Goal: Transaction & Acquisition: Book appointment/travel/reservation

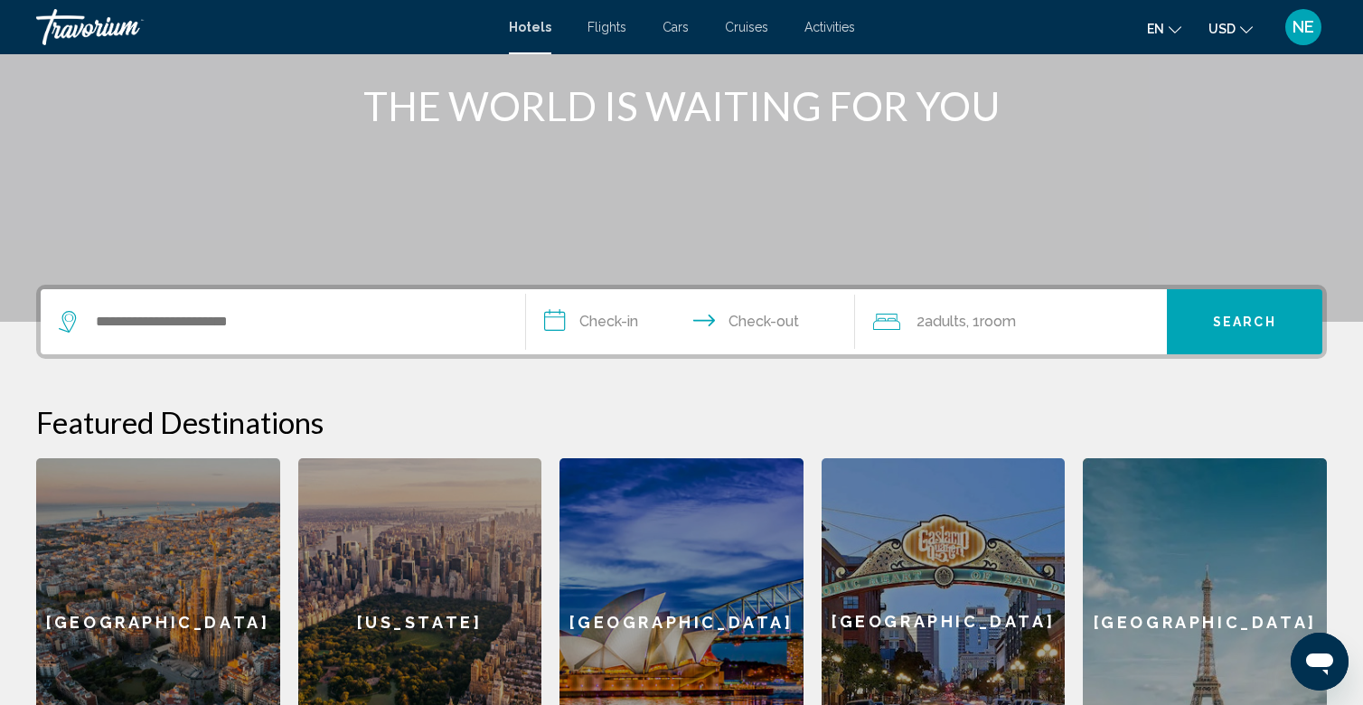
scroll to position [296, 0]
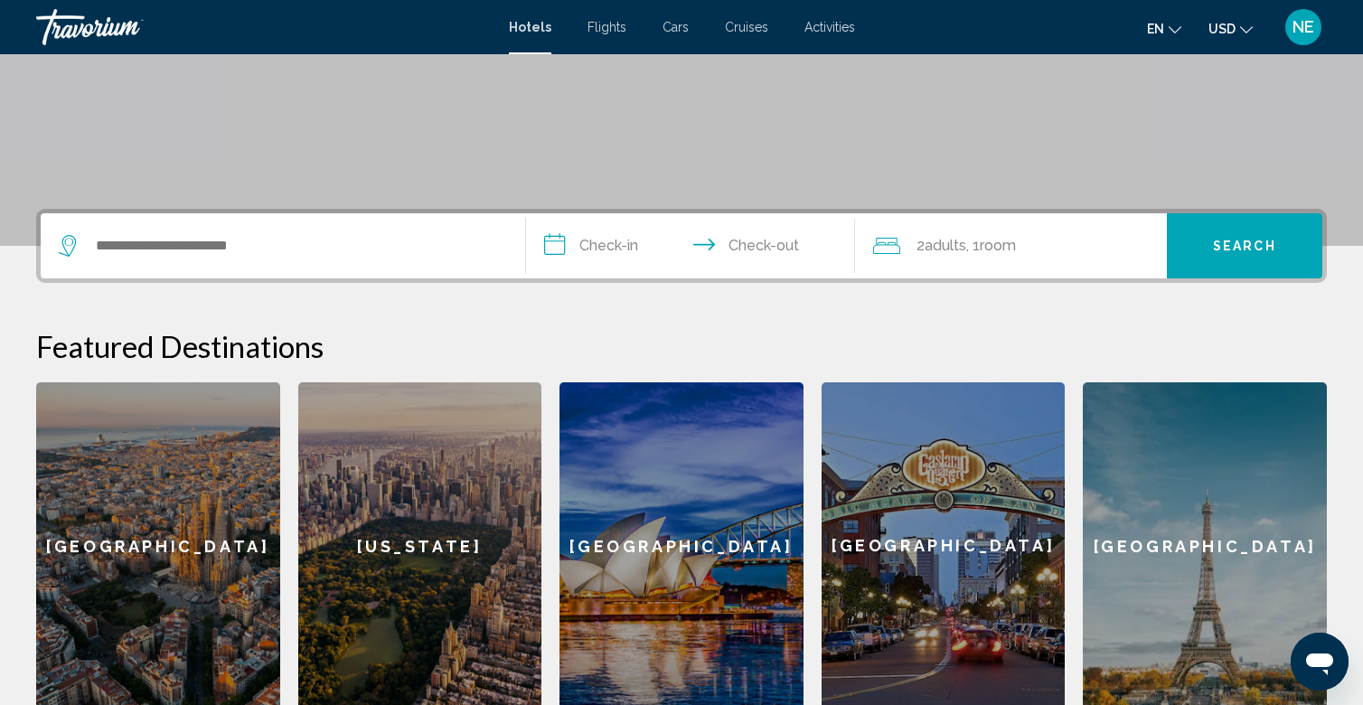
click at [606, 37] on div "Hotels Flights Cars Cruises Activities Hotels Flights Cars Cruises Activities e…" at bounding box center [681, 27] width 1363 height 38
click at [602, 25] on span "Flights" at bounding box center [606, 27] width 39 height 14
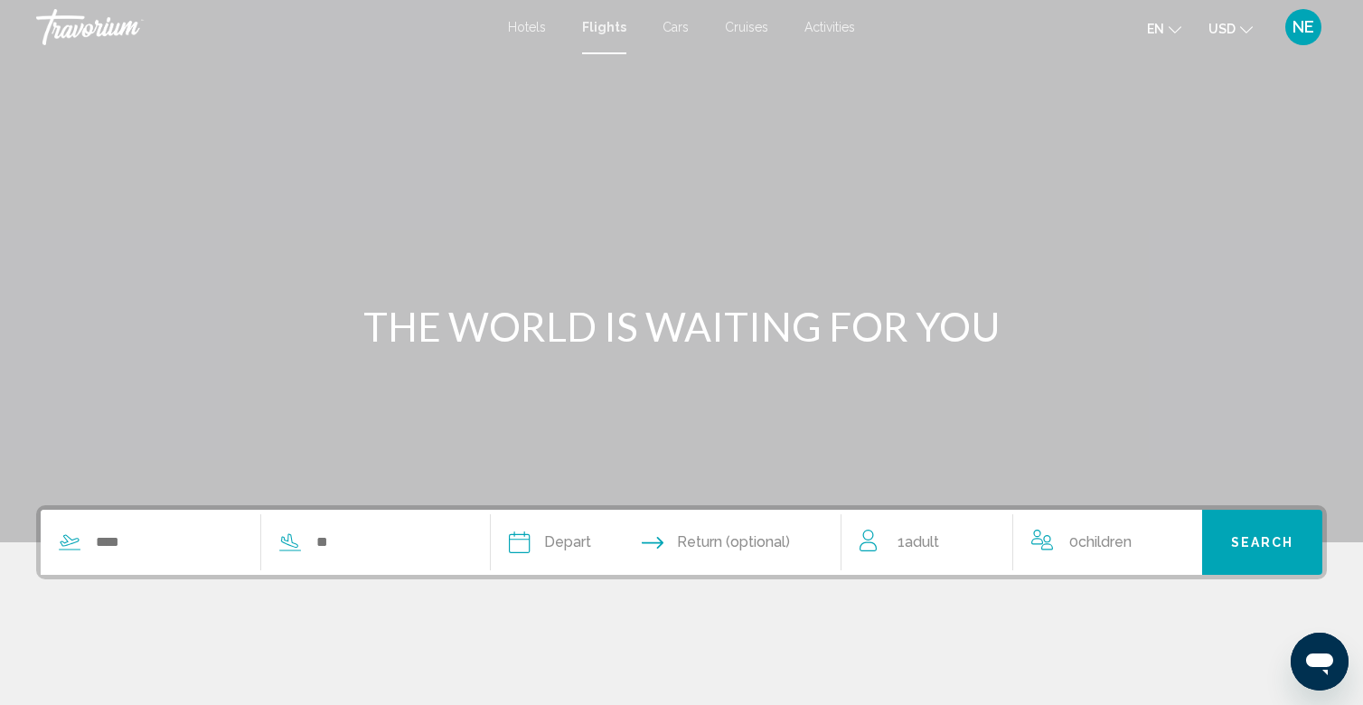
click at [248, 562] on div "Search widget" at bounding box center [252, 542] width 422 height 65
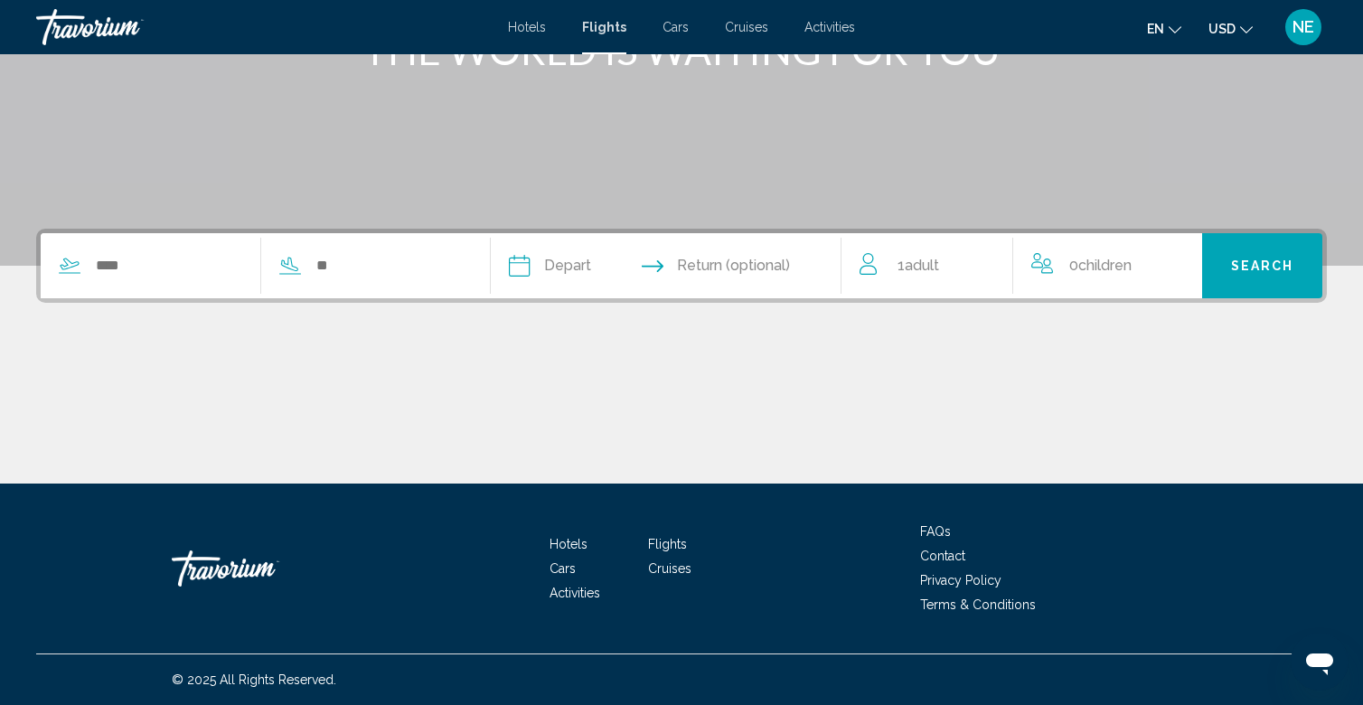
click at [189, 248] on div "Search widget" at bounding box center [252, 265] width 422 height 65
click at [187, 285] on div "Search widget" at bounding box center [252, 265] width 422 height 65
click at [170, 256] on input "Search widget" at bounding box center [168, 265] width 148 height 27
type input "*"
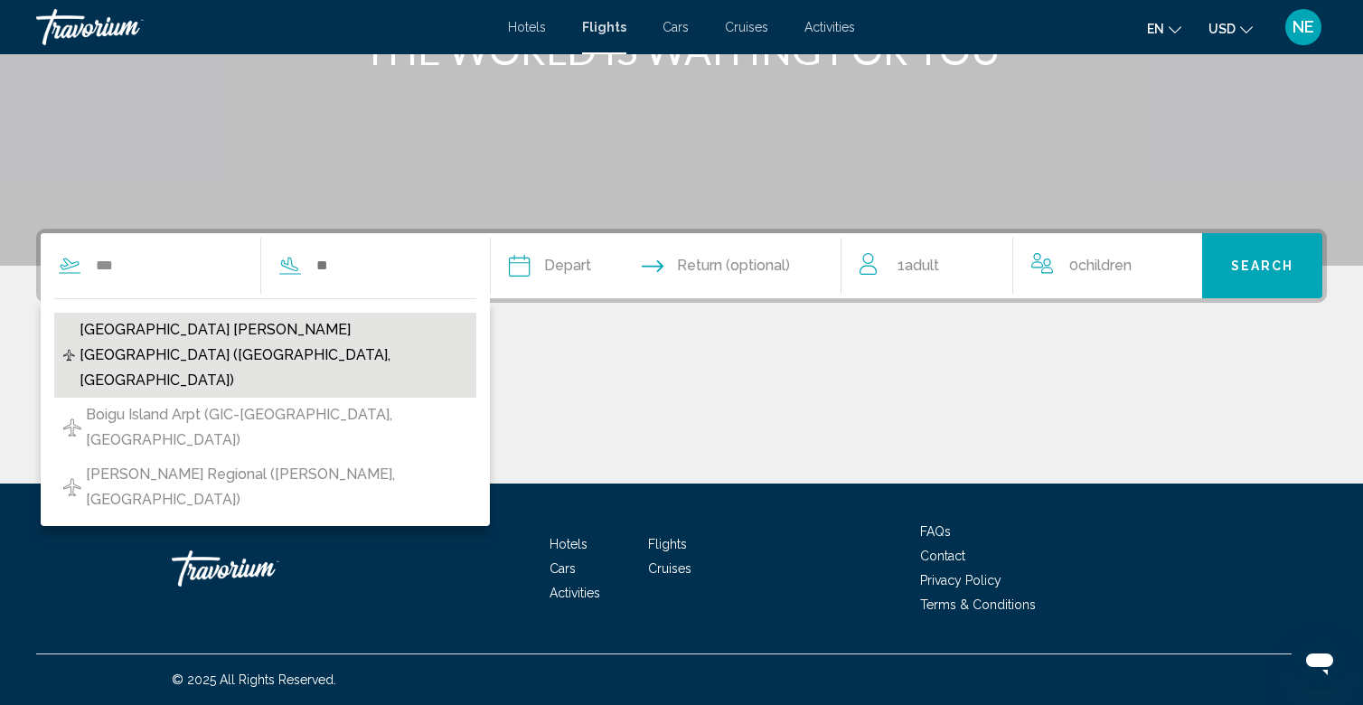
click at [213, 333] on span "[GEOGRAPHIC_DATA] [PERSON_NAME][GEOGRAPHIC_DATA] ([GEOGRAPHIC_DATA], [GEOGRAPHI…" at bounding box center [274, 355] width 388 height 76
type input "**********"
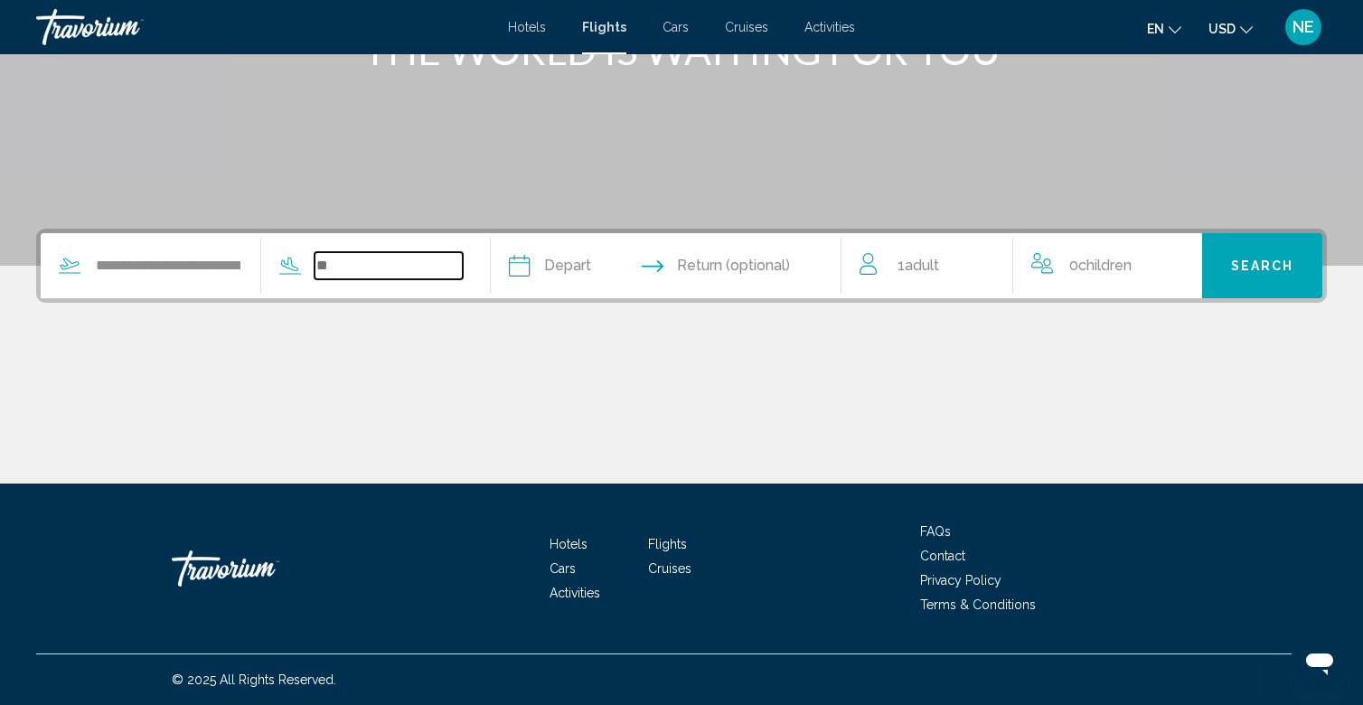
click at [399, 264] on input "Search widget" at bounding box center [389, 265] width 148 height 27
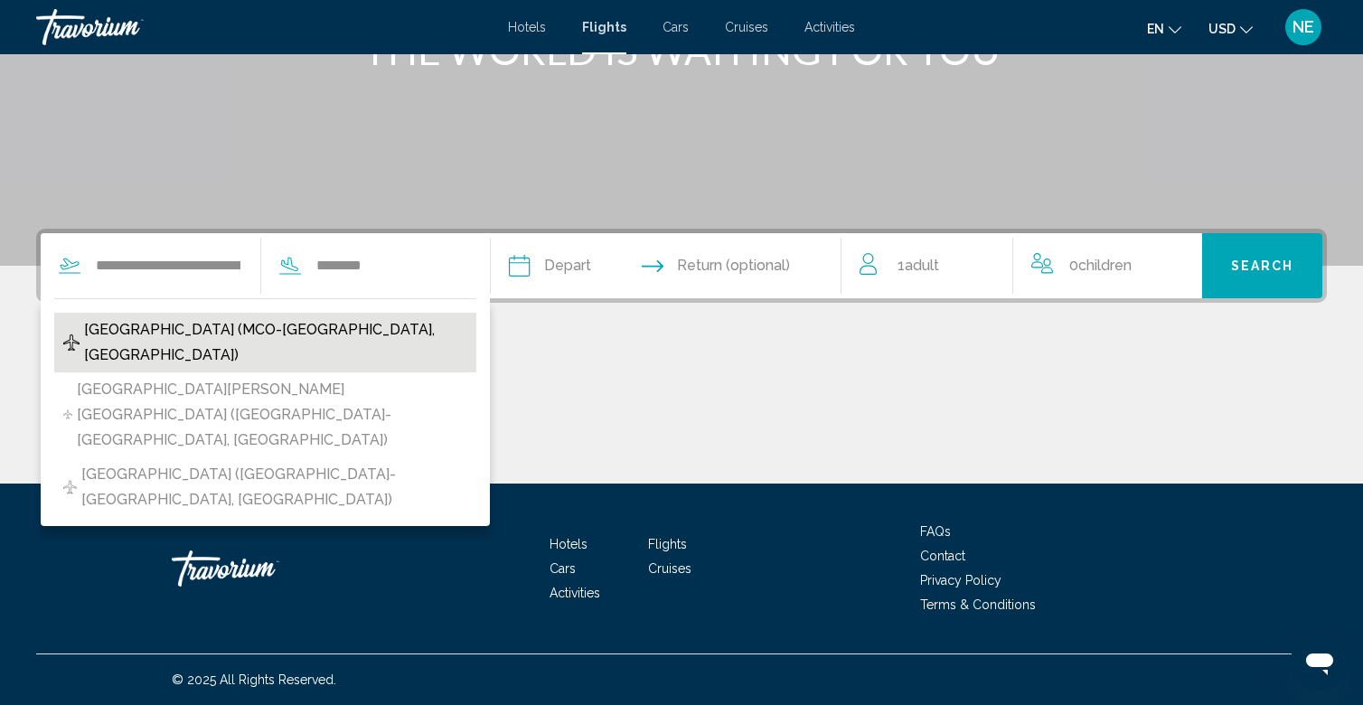
click at [386, 331] on span "[GEOGRAPHIC_DATA] (MCO-[GEOGRAPHIC_DATA], [GEOGRAPHIC_DATA])" at bounding box center [275, 342] width 383 height 51
type input "**********"
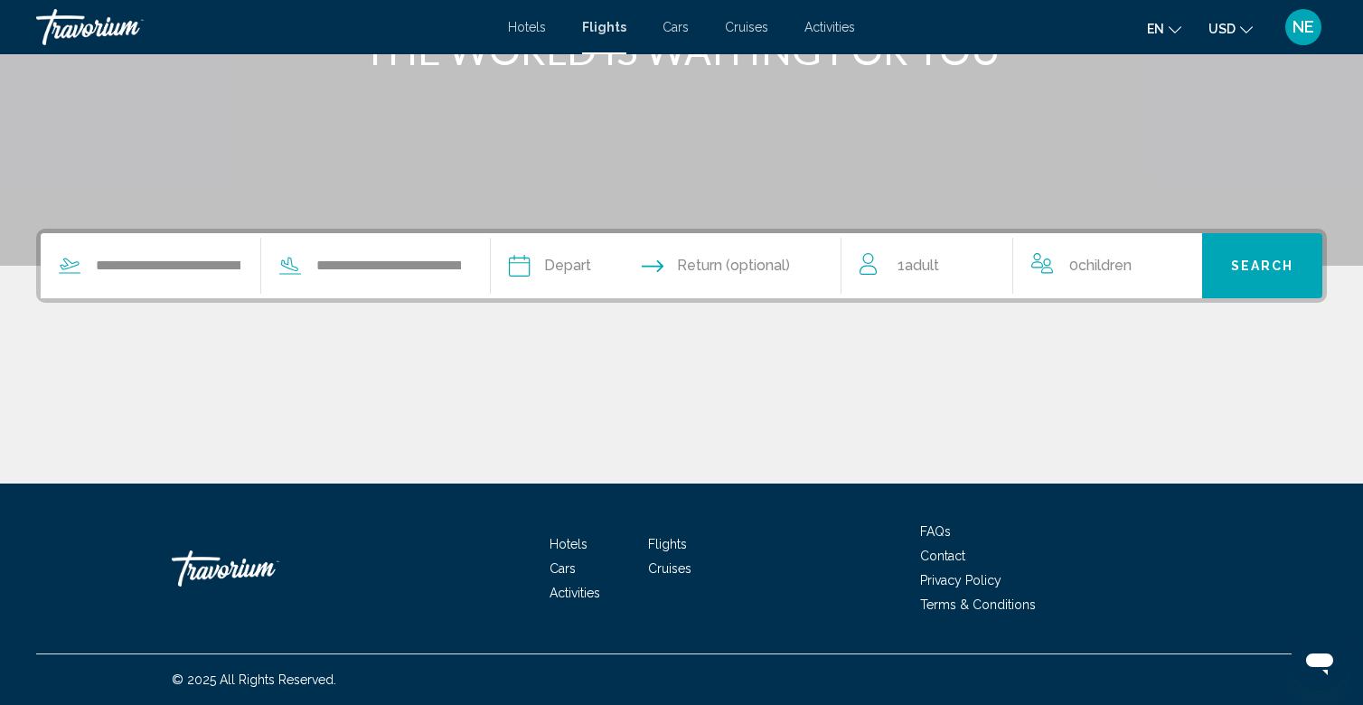
click at [616, 261] on input "Depart date" at bounding box center [591, 268] width 174 height 70
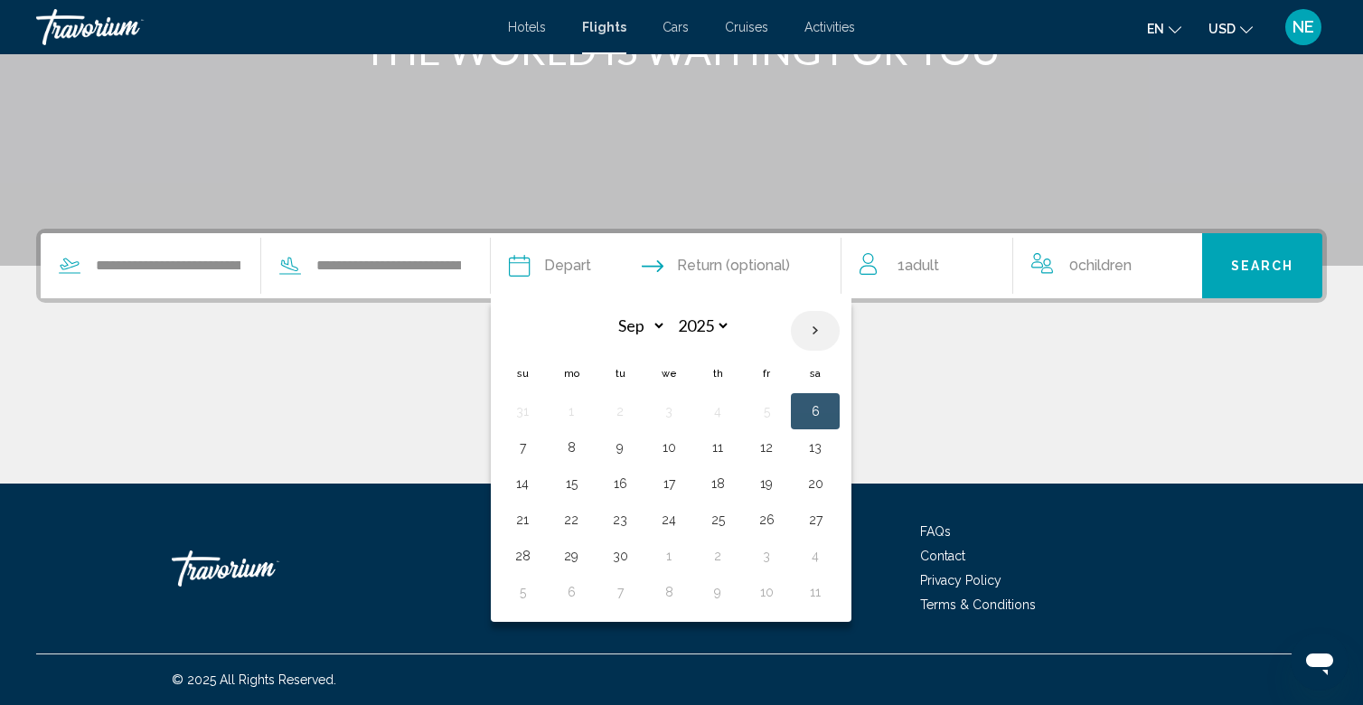
click at [840, 329] on th "Next month" at bounding box center [815, 331] width 49 height 40
select select "*"
click at [586, 491] on button "13" at bounding box center [571, 483] width 29 height 25
type input "**********"
select select "*"
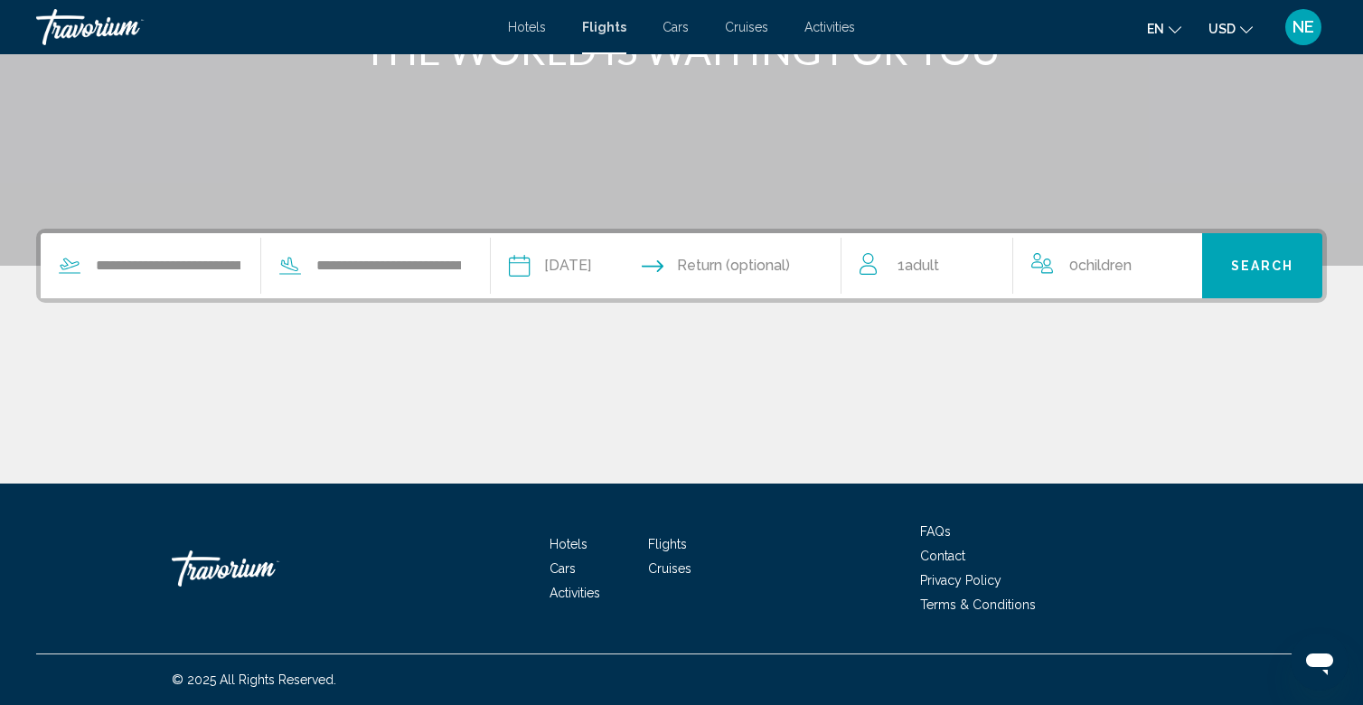
click at [825, 258] on input "Return date" at bounding box center [762, 268] width 174 height 70
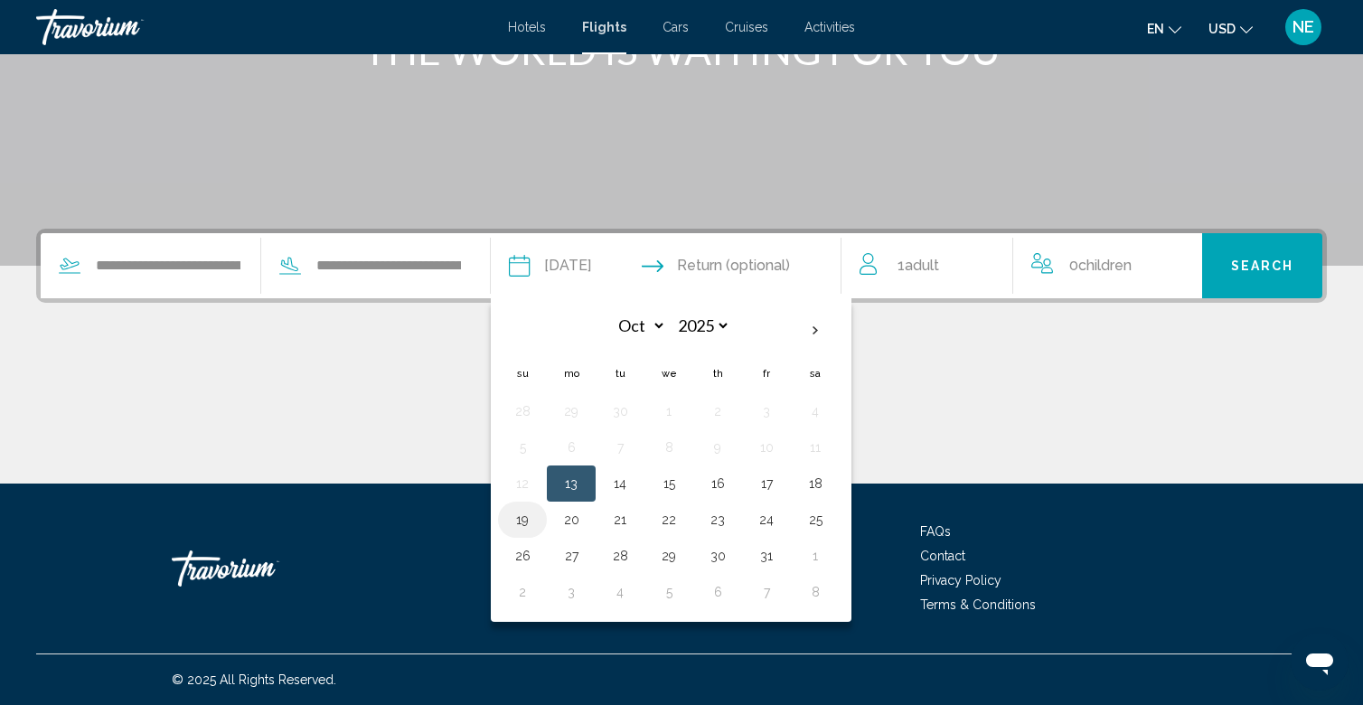
click at [537, 521] on button "19" at bounding box center [522, 519] width 29 height 25
type input "**********"
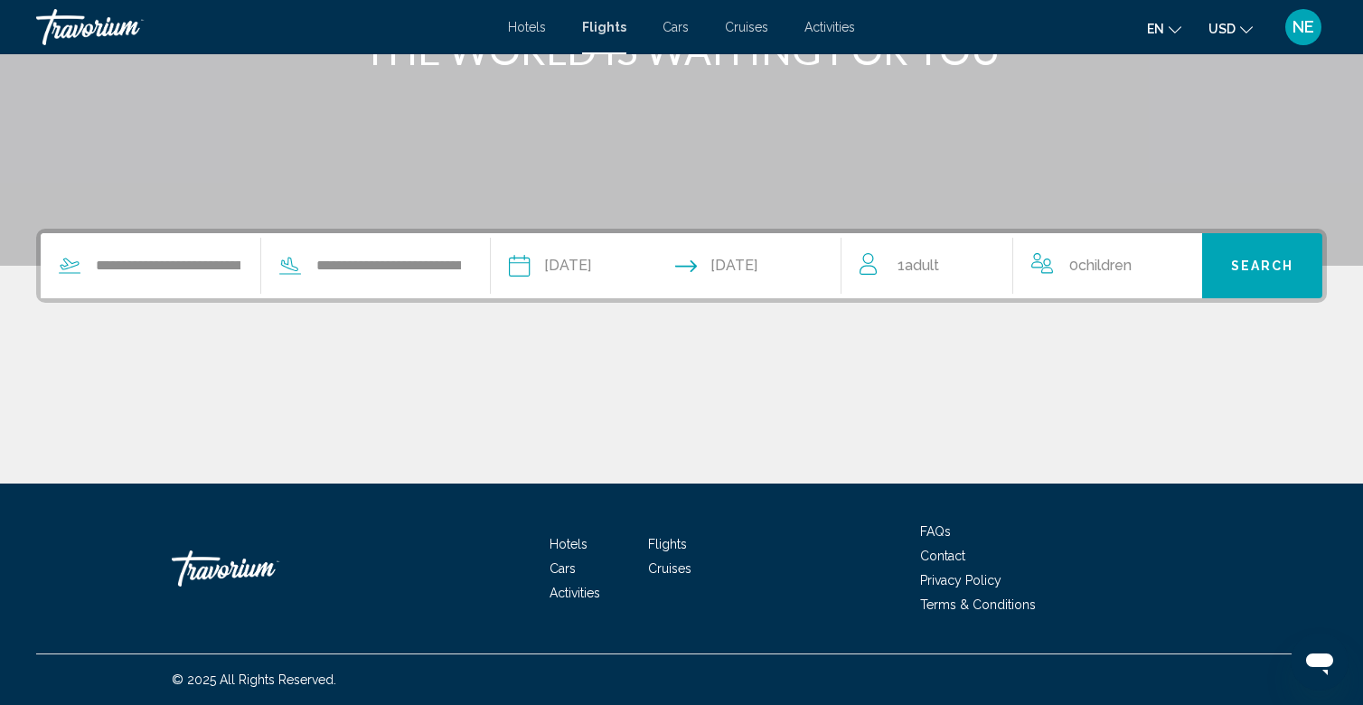
click at [915, 278] on div "1 Adult Adults" at bounding box center [935, 265] width 153 height 65
click at [980, 263] on icon "Increment adults" at bounding box center [986, 262] width 16 height 22
click at [1287, 261] on span "Search" at bounding box center [1262, 266] width 63 height 14
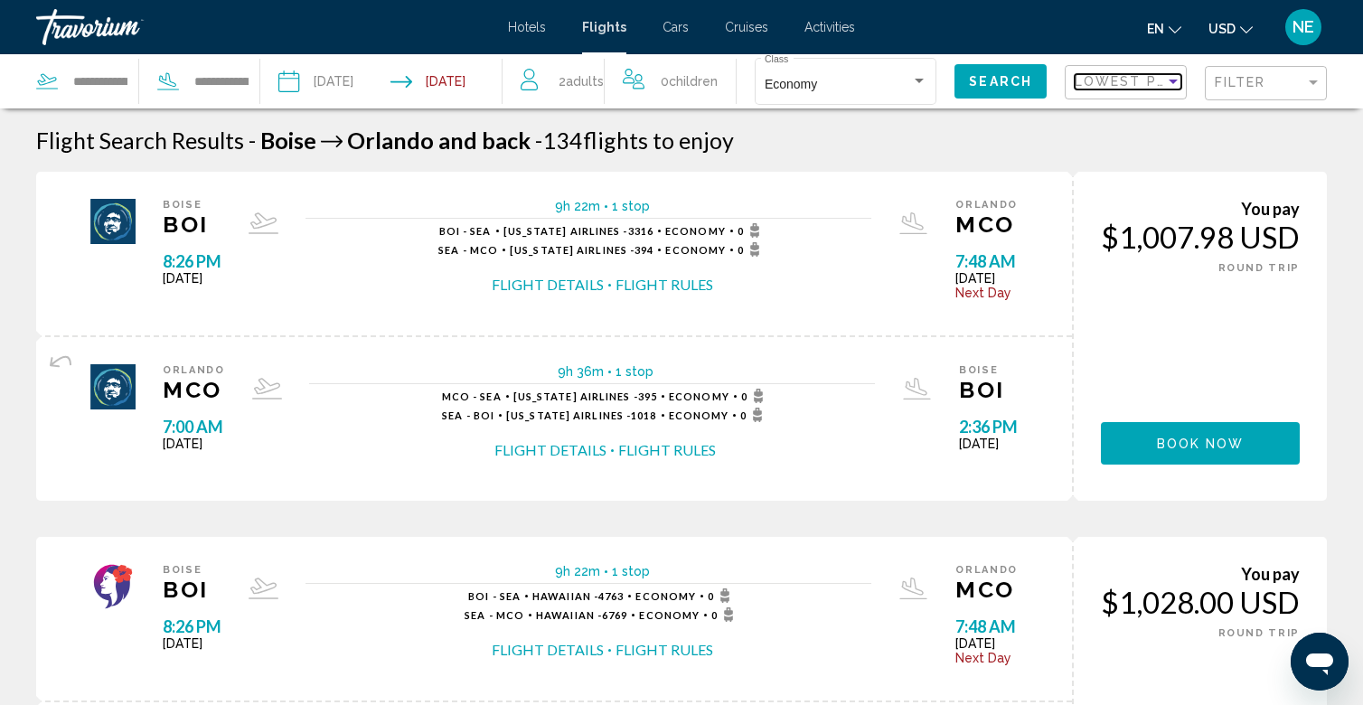
click at [1125, 79] on span "Lowest Price" at bounding box center [1133, 81] width 117 height 14
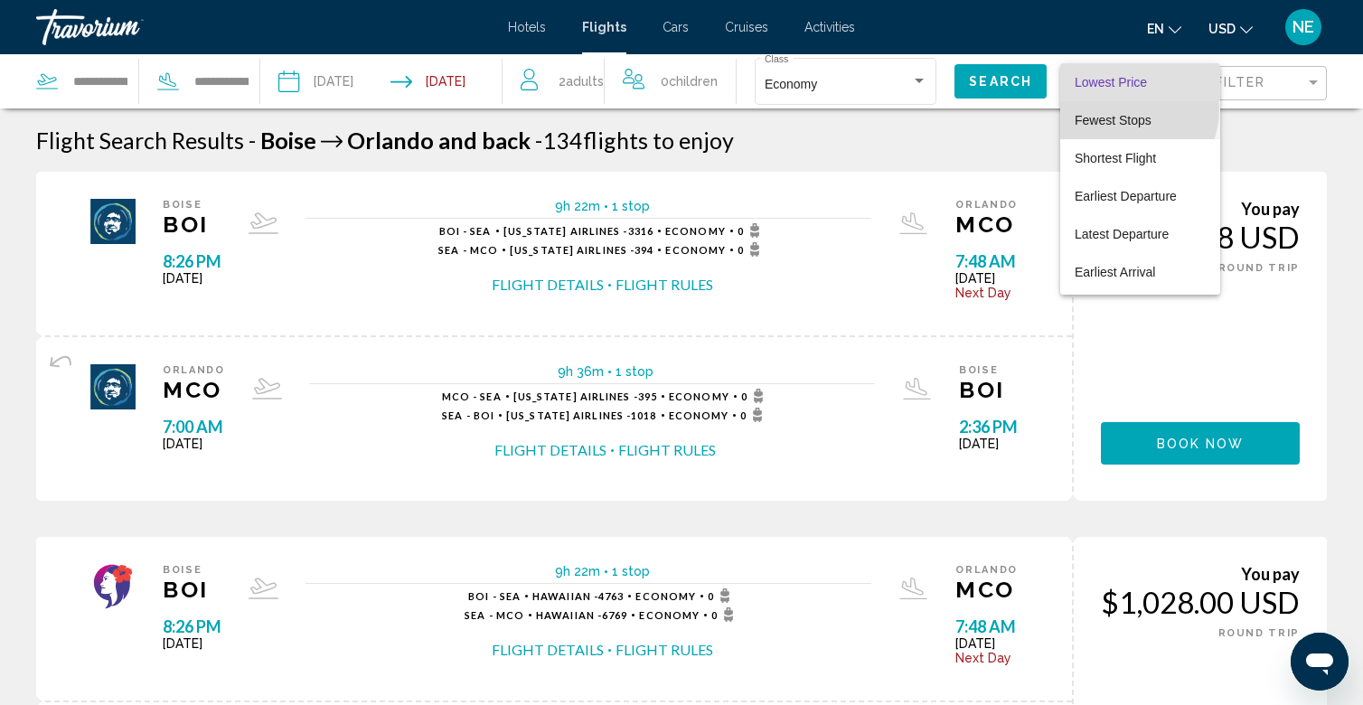
click at [1128, 109] on span "Fewest Stops" at bounding box center [1140, 120] width 131 height 38
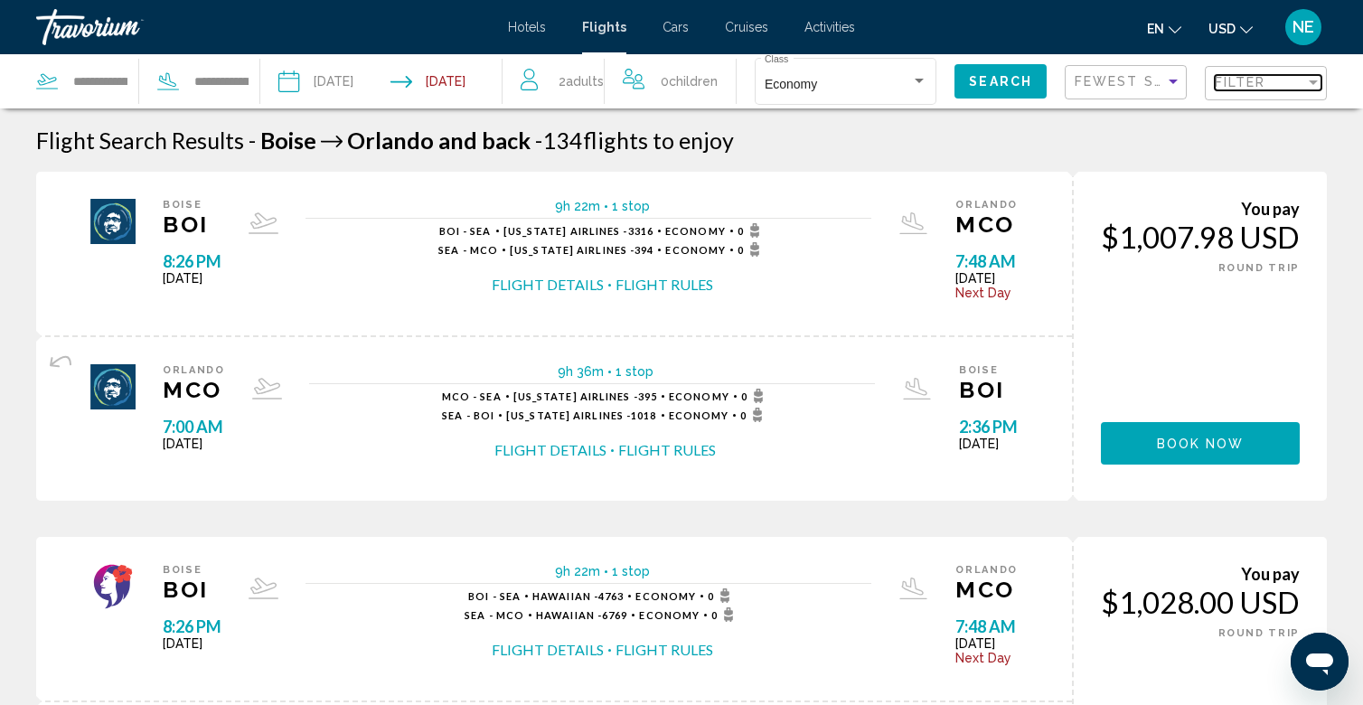
click at [1221, 84] on span "Filter" at bounding box center [1241, 82] width 52 height 14
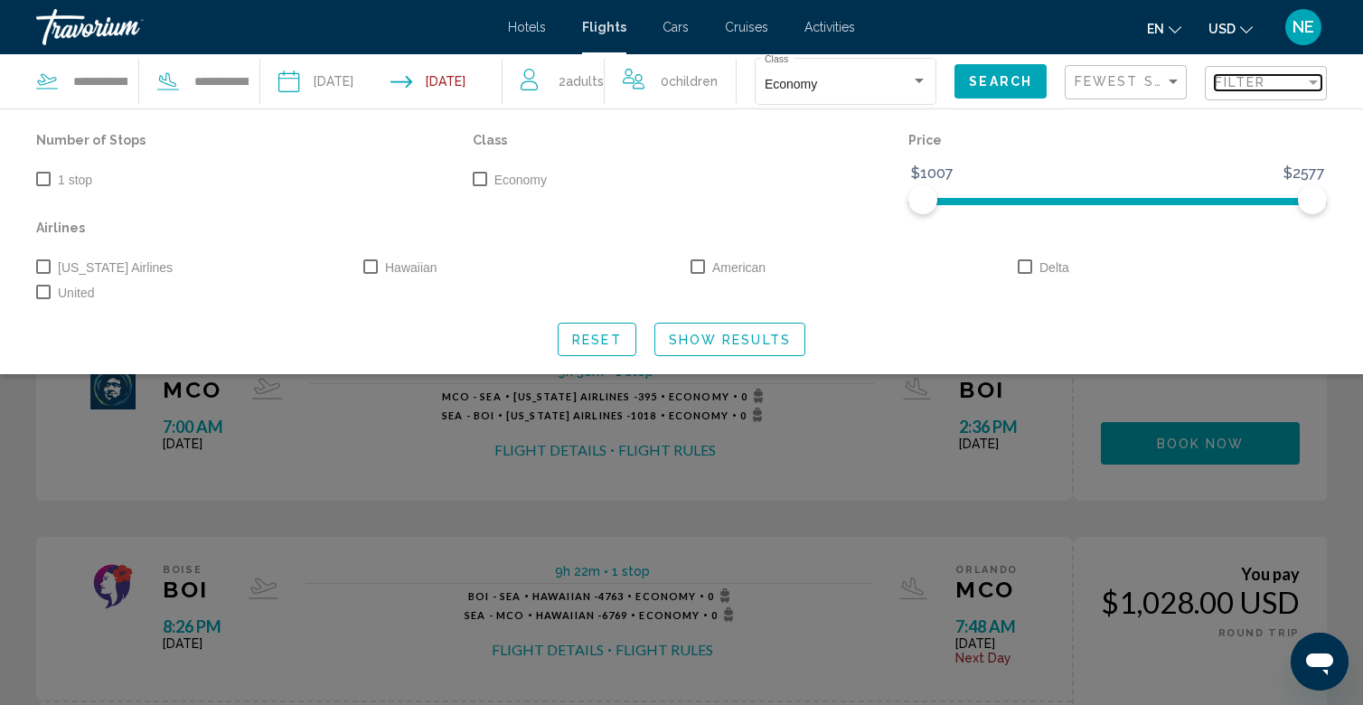
click at [1221, 84] on span "Filter" at bounding box center [1241, 82] width 52 height 14
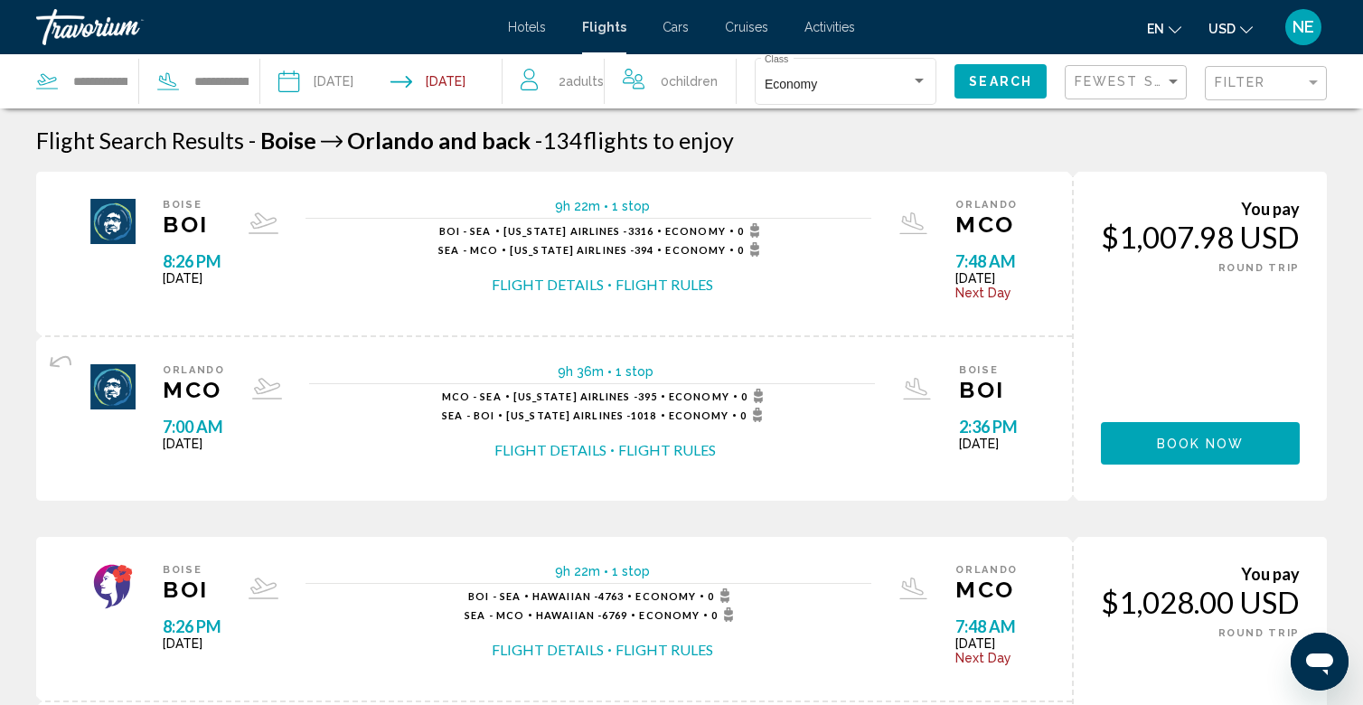
click at [973, 94] on button "Search" at bounding box center [1000, 80] width 92 height 33
click at [844, 97] on div "Economy Class" at bounding box center [846, 80] width 163 height 50
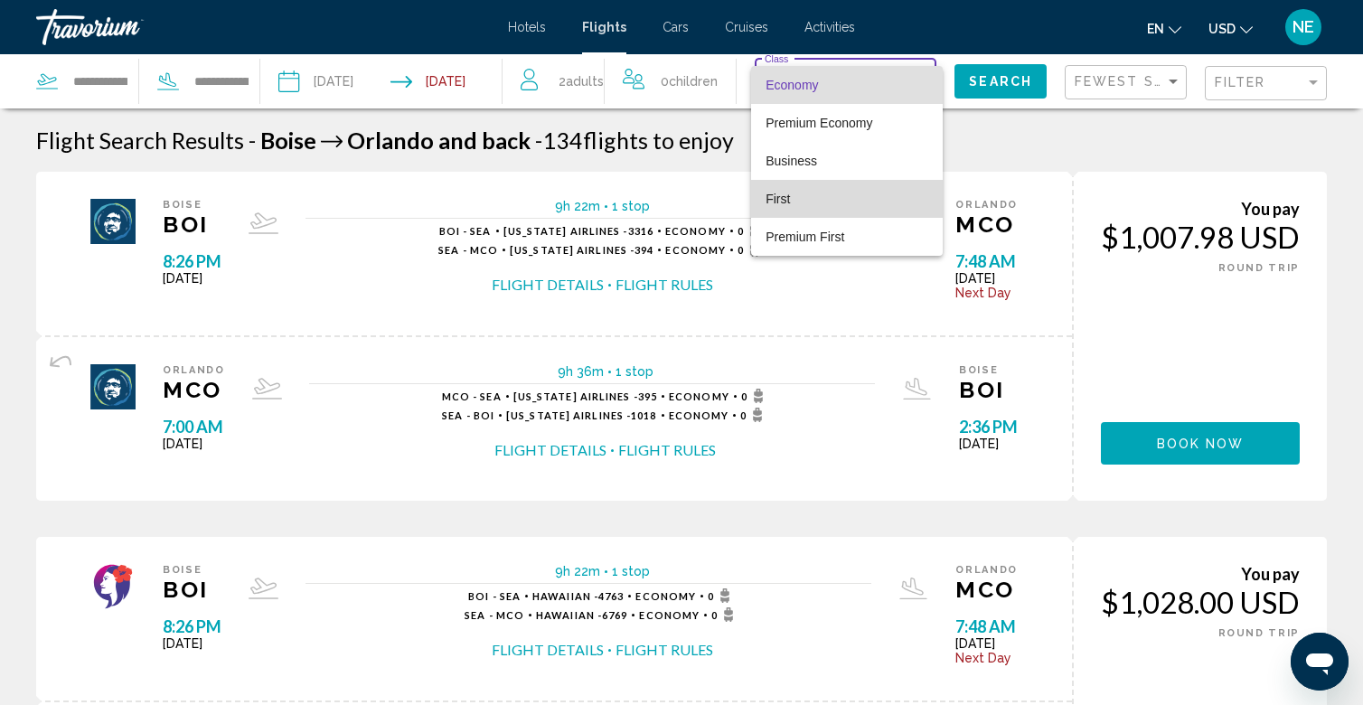
click at [829, 194] on span "First" at bounding box center [846, 199] width 163 height 38
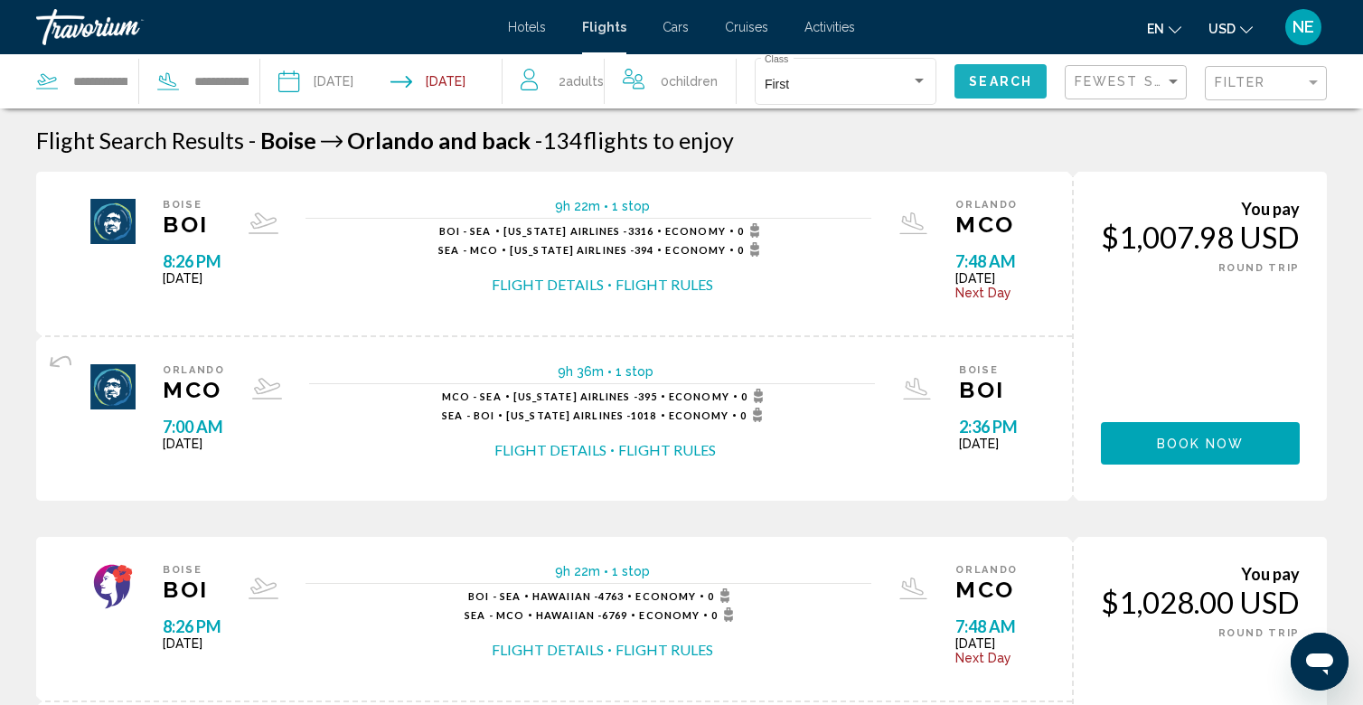
click at [1020, 78] on span "Search" at bounding box center [1000, 82] width 63 height 14
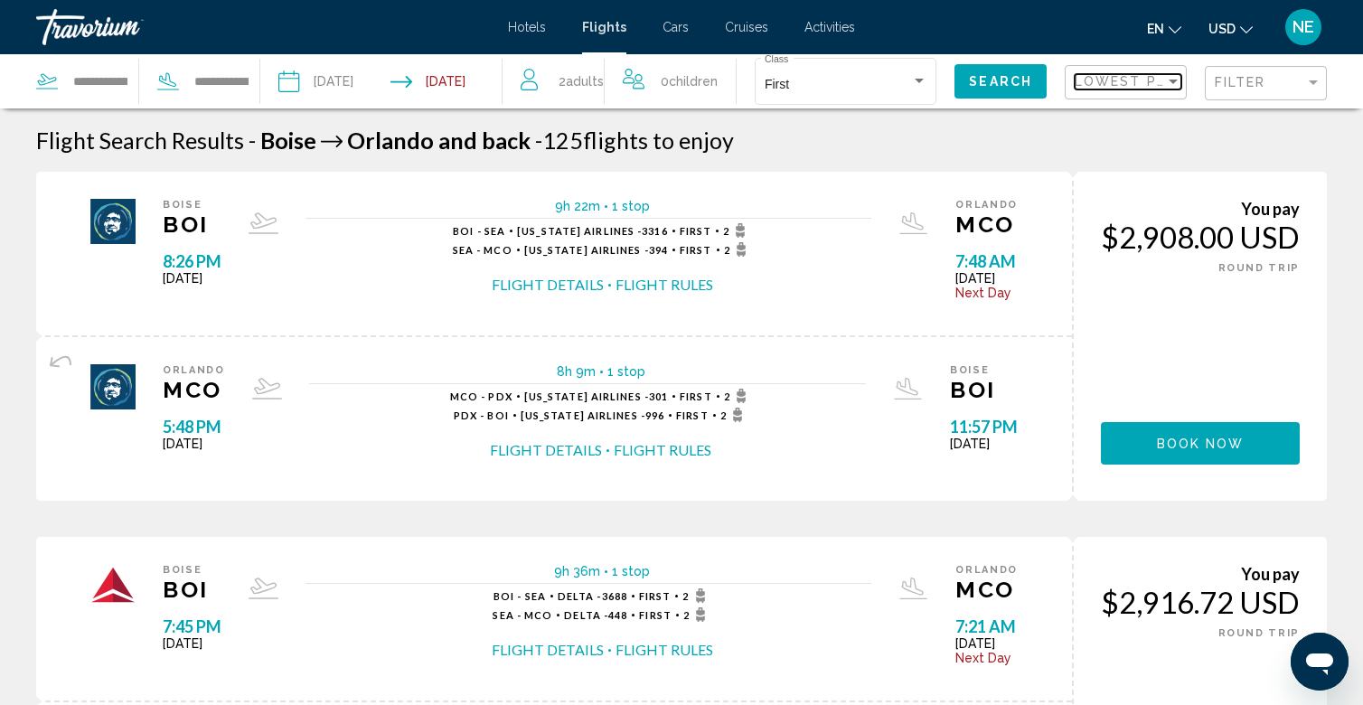
click at [1119, 87] on span "Lowest Price" at bounding box center [1133, 81] width 117 height 14
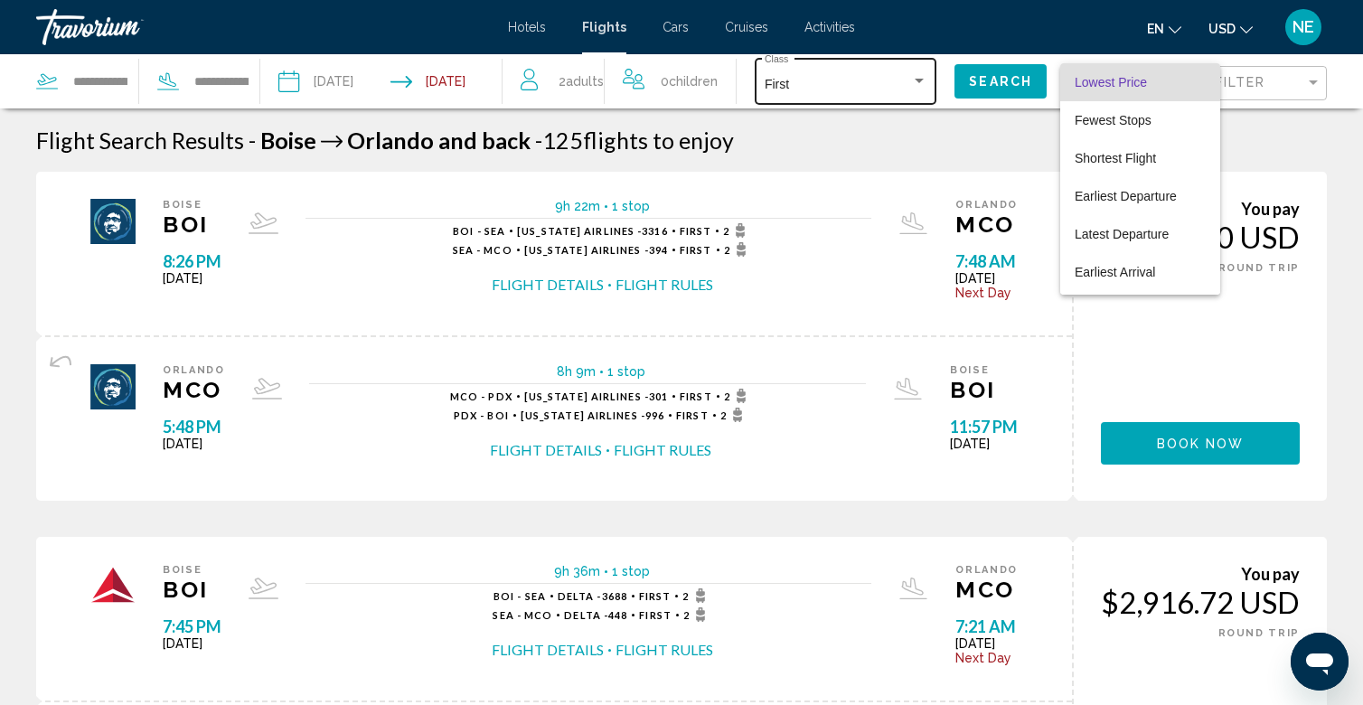
click at [925, 71] on div at bounding box center [681, 352] width 1363 height 705
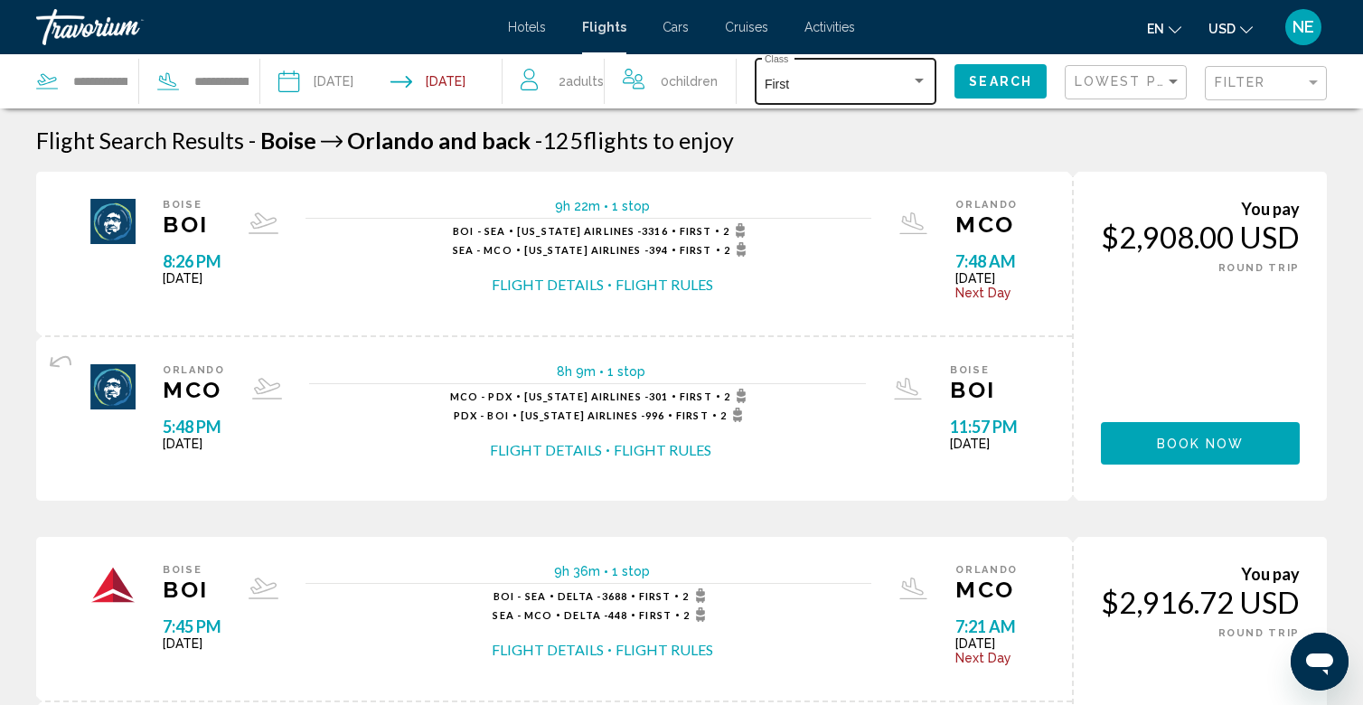
click at [911, 77] on div "First Class" at bounding box center [846, 80] width 163 height 50
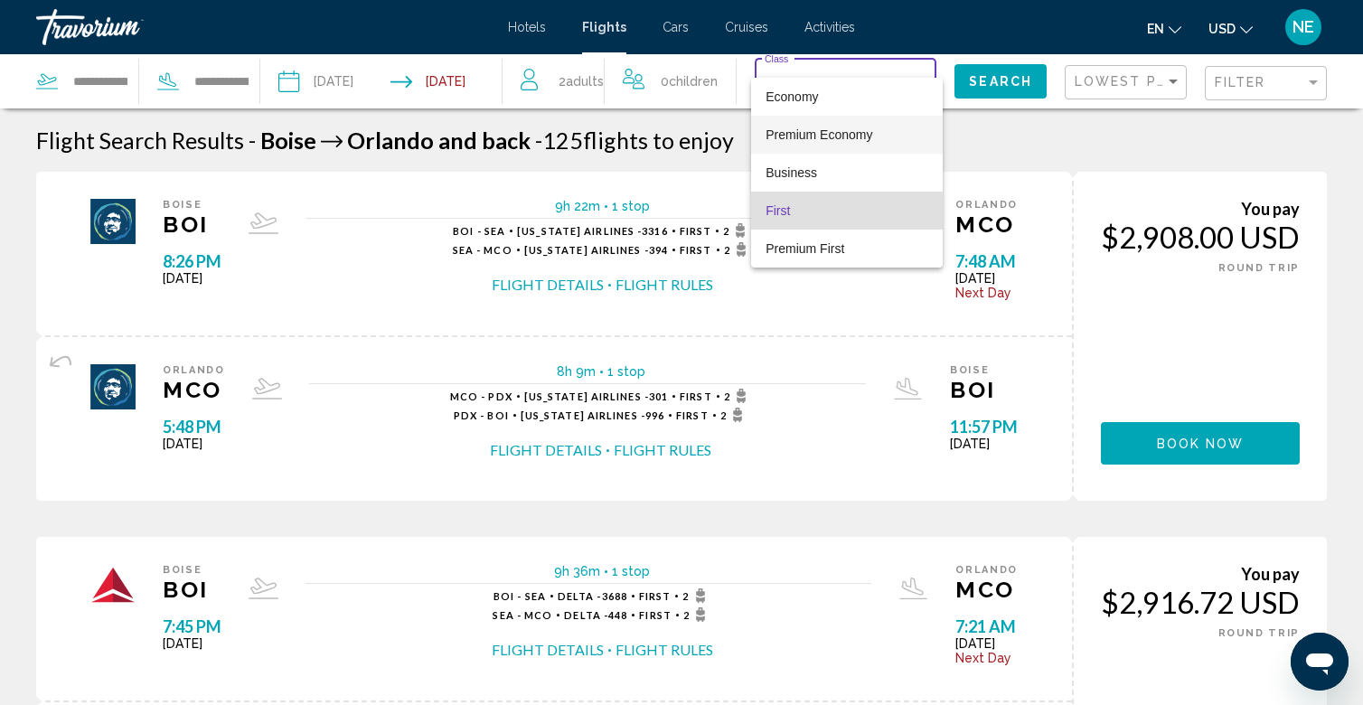
click at [859, 138] on span "Premium Economy" at bounding box center [818, 134] width 107 height 14
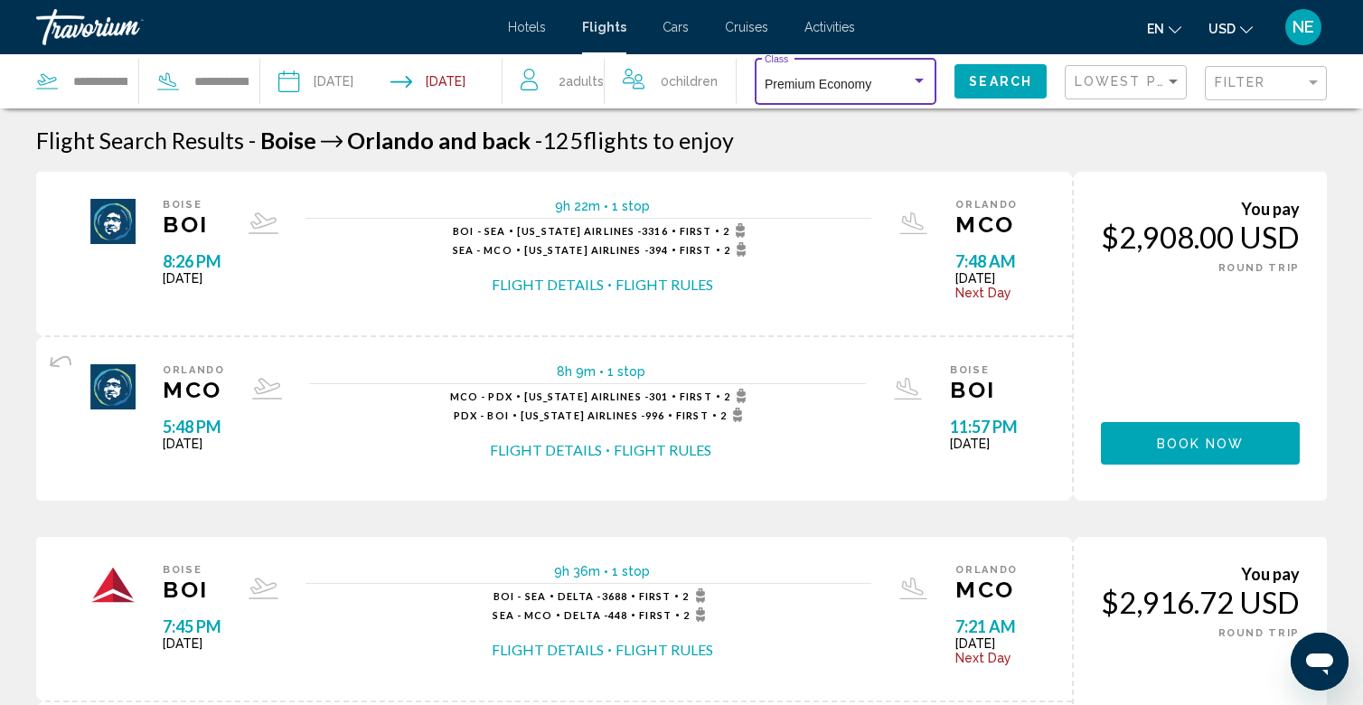
click at [831, 94] on div "Premium Economy Class" at bounding box center [846, 80] width 163 height 50
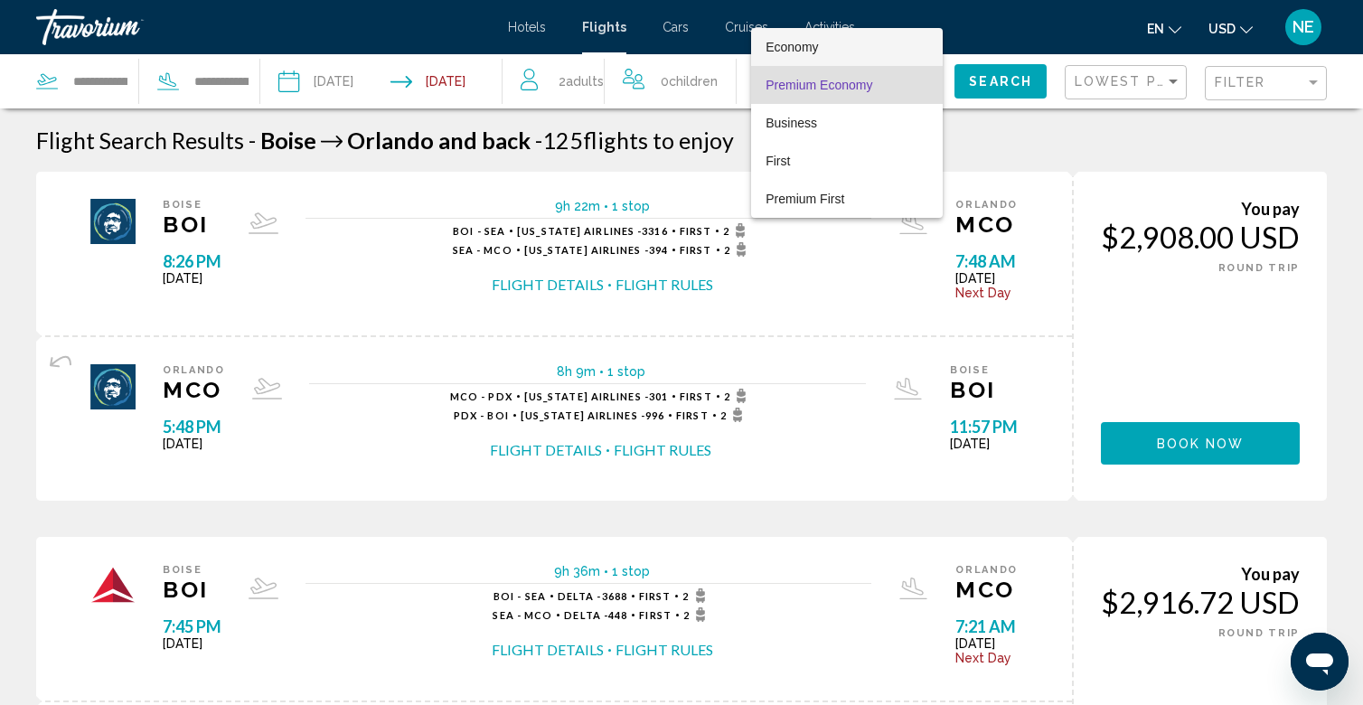
click at [829, 52] on span "Economy" at bounding box center [846, 47] width 163 height 38
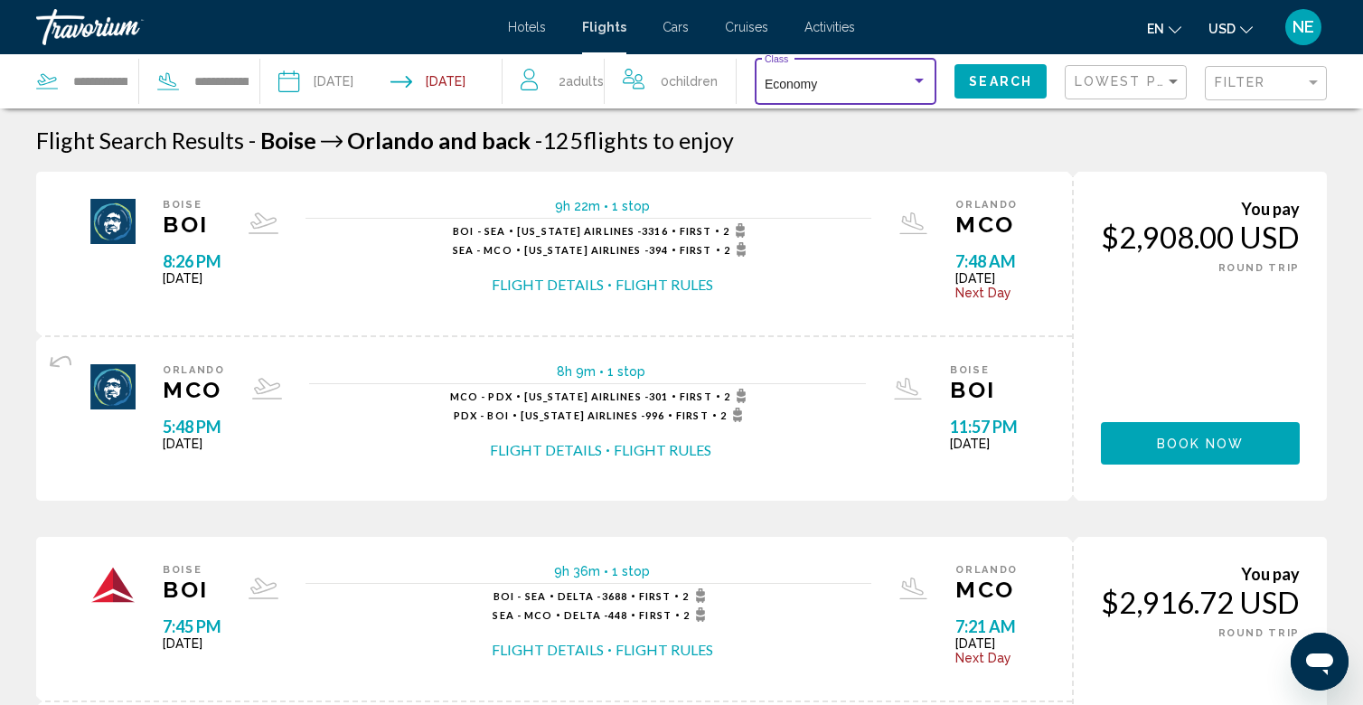
click at [996, 81] on span "Search" at bounding box center [1000, 82] width 63 height 14
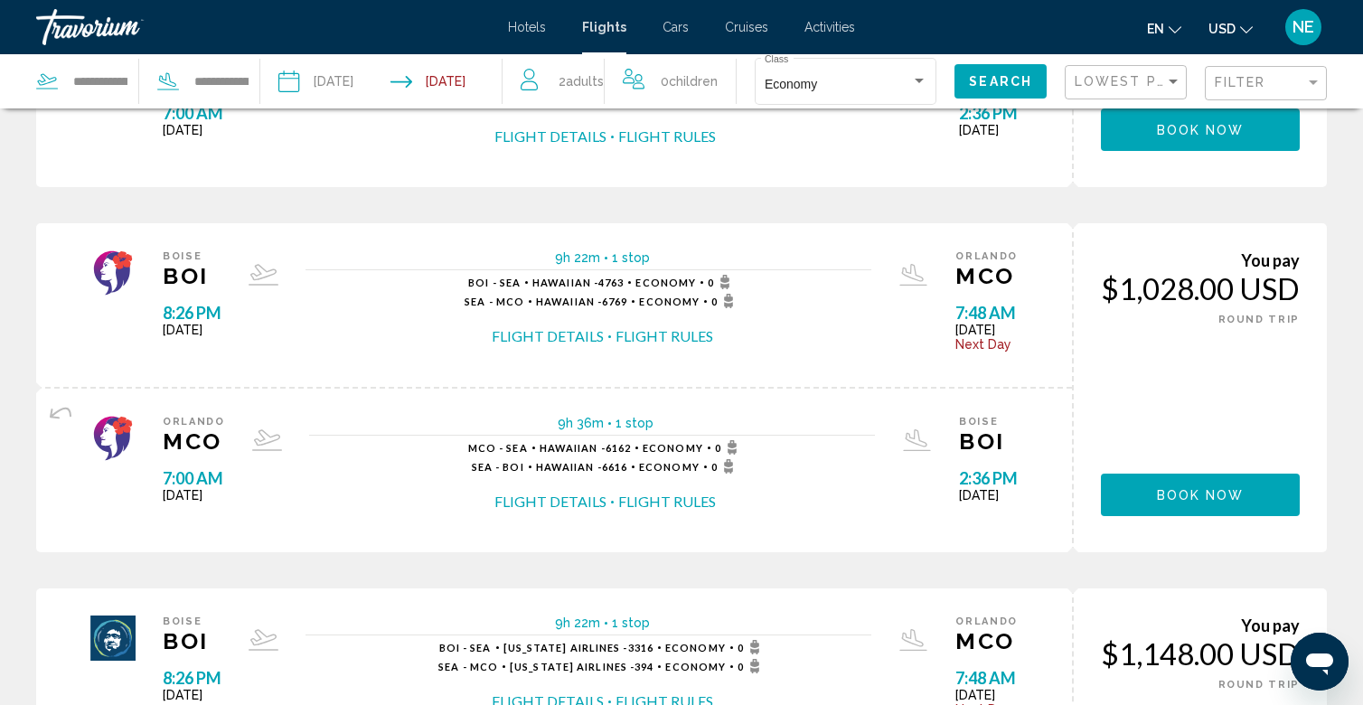
scroll to position [334, 0]
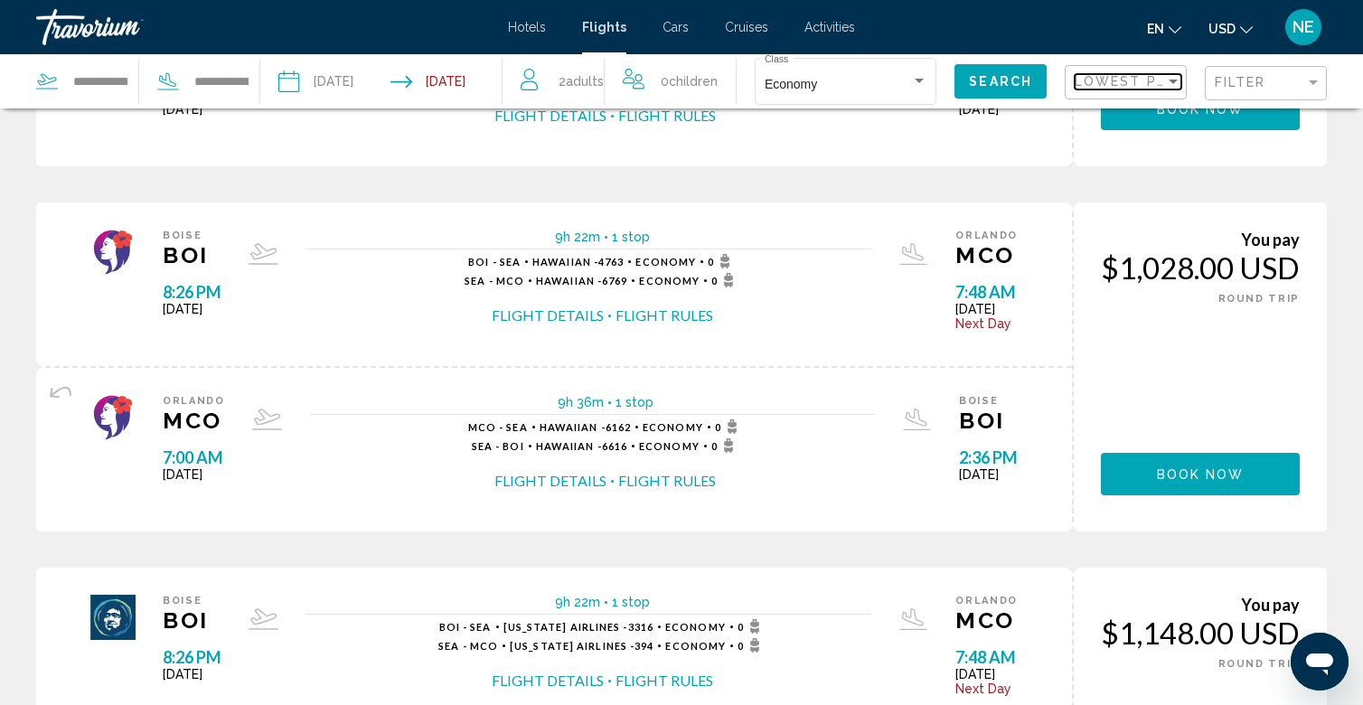
click at [1128, 79] on span "Lowest Price" at bounding box center [1133, 81] width 117 height 14
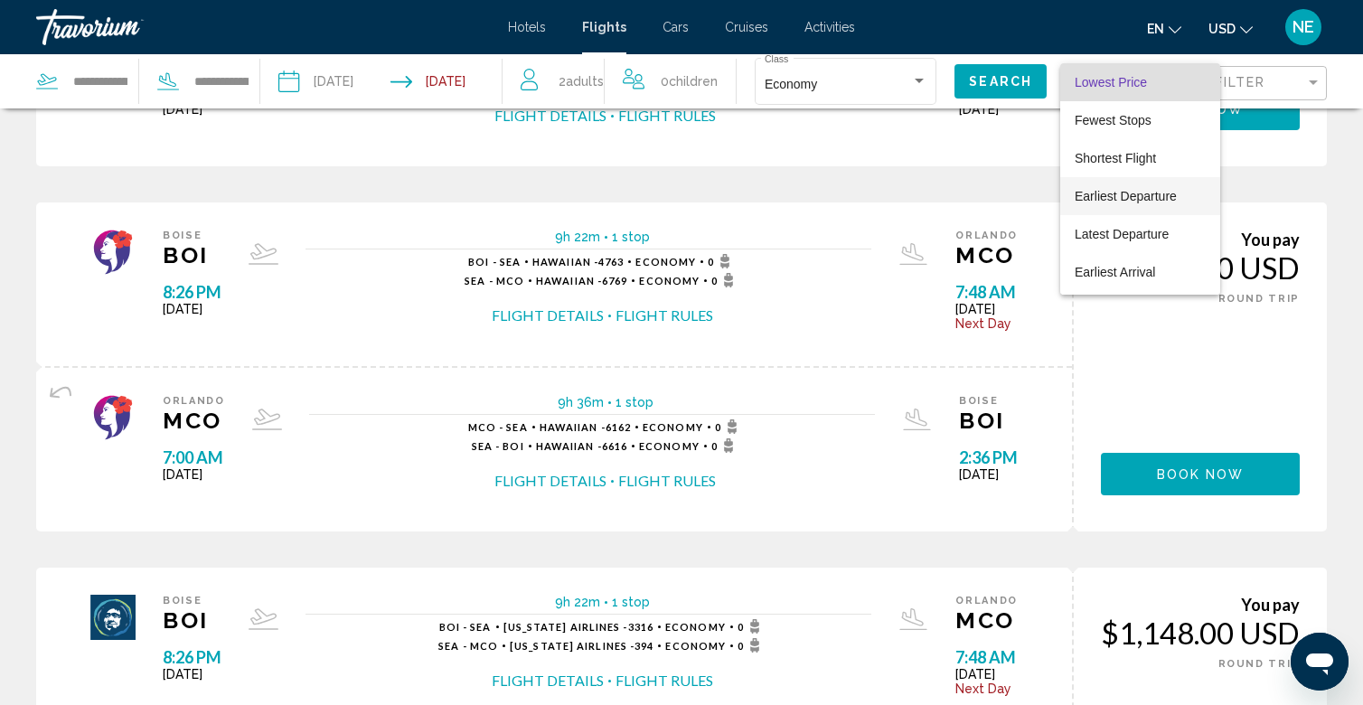
click at [1127, 202] on span "Earliest Departure" at bounding box center [1126, 196] width 102 height 14
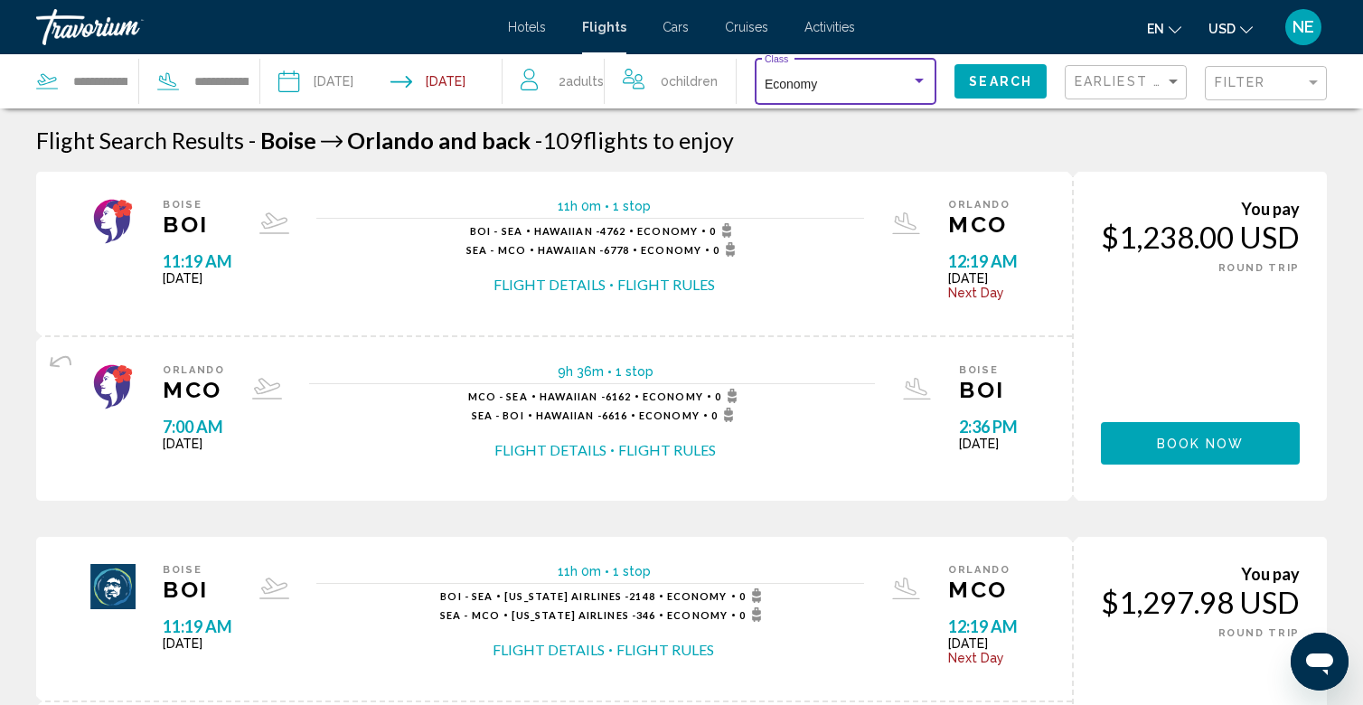
click at [798, 84] on span "Economy" at bounding box center [791, 84] width 52 height 14
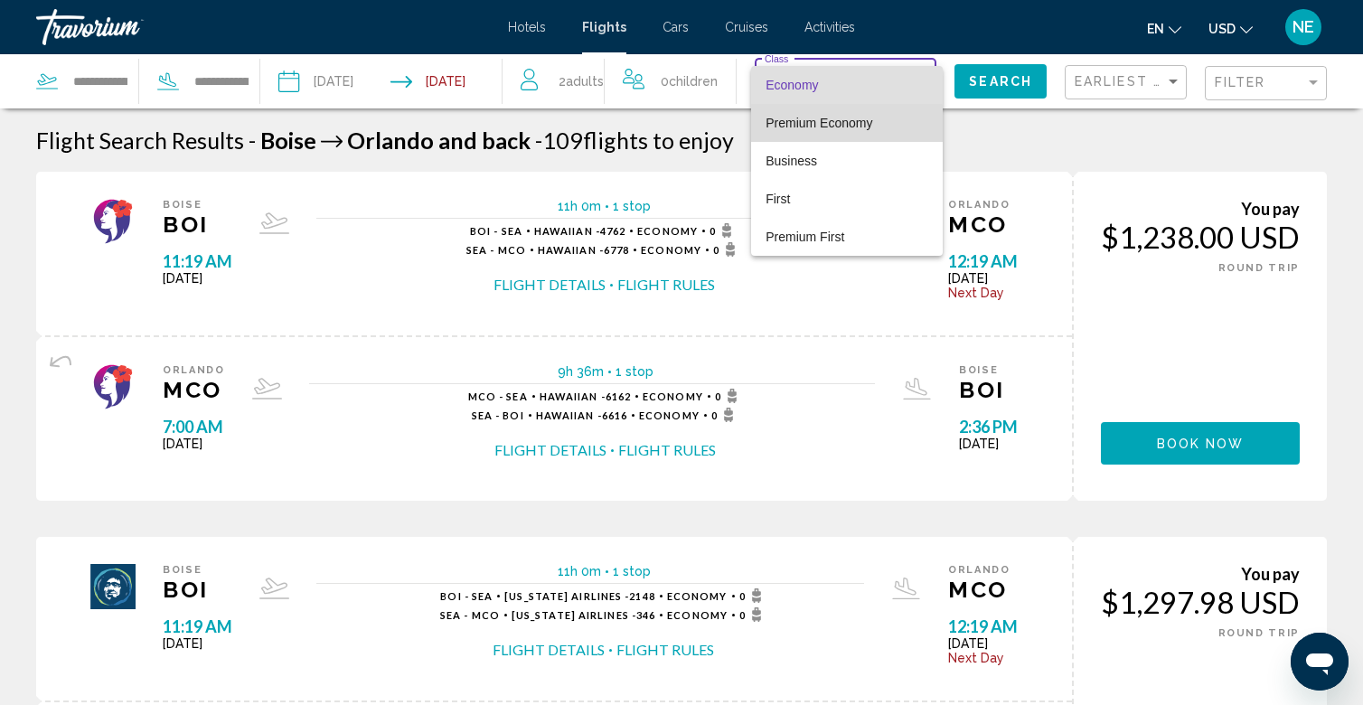
click at [828, 129] on span "Premium Economy" at bounding box center [818, 123] width 107 height 14
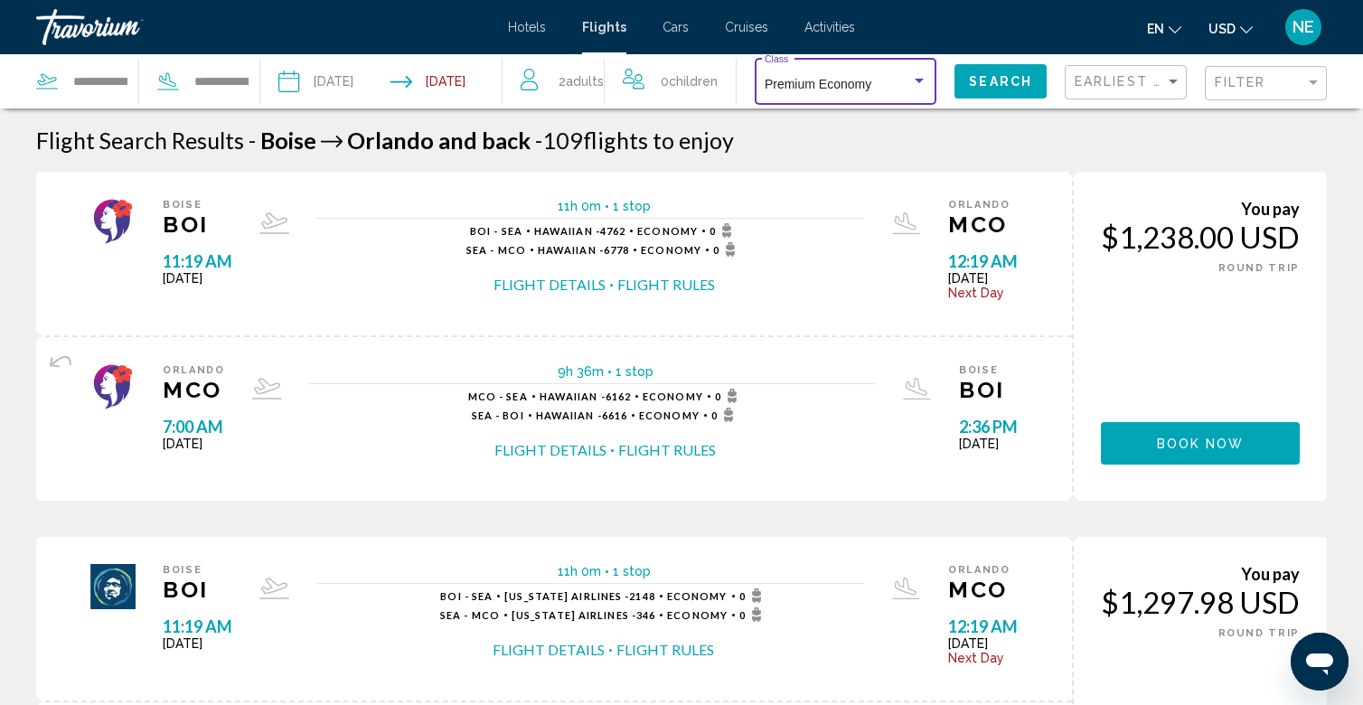
click at [981, 71] on button "Search" at bounding box center [1000, 80] width 92 height 33
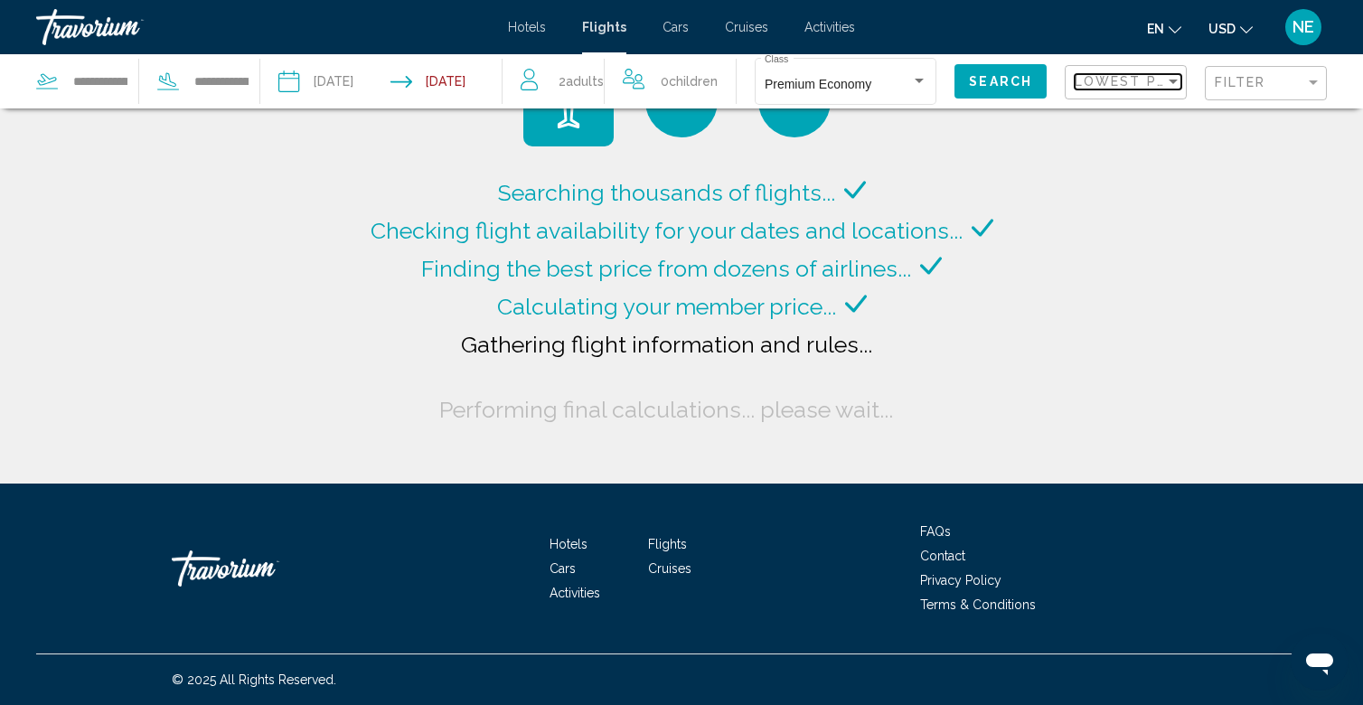
click at [1079, 85] on span "Lowest Price" at bounding box center [1133, 81] width 117 height 14
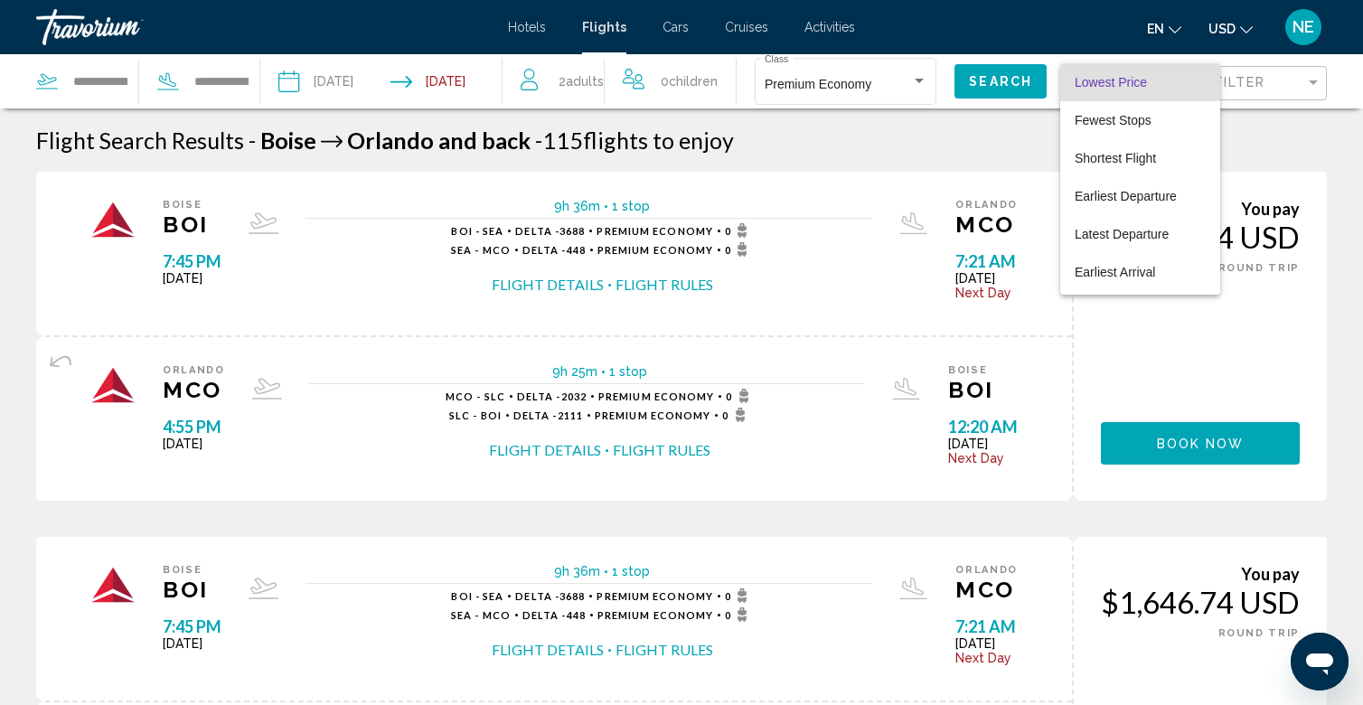
click at [1074, 371] on div at bounding box center [681, 352] width 1363 height 705
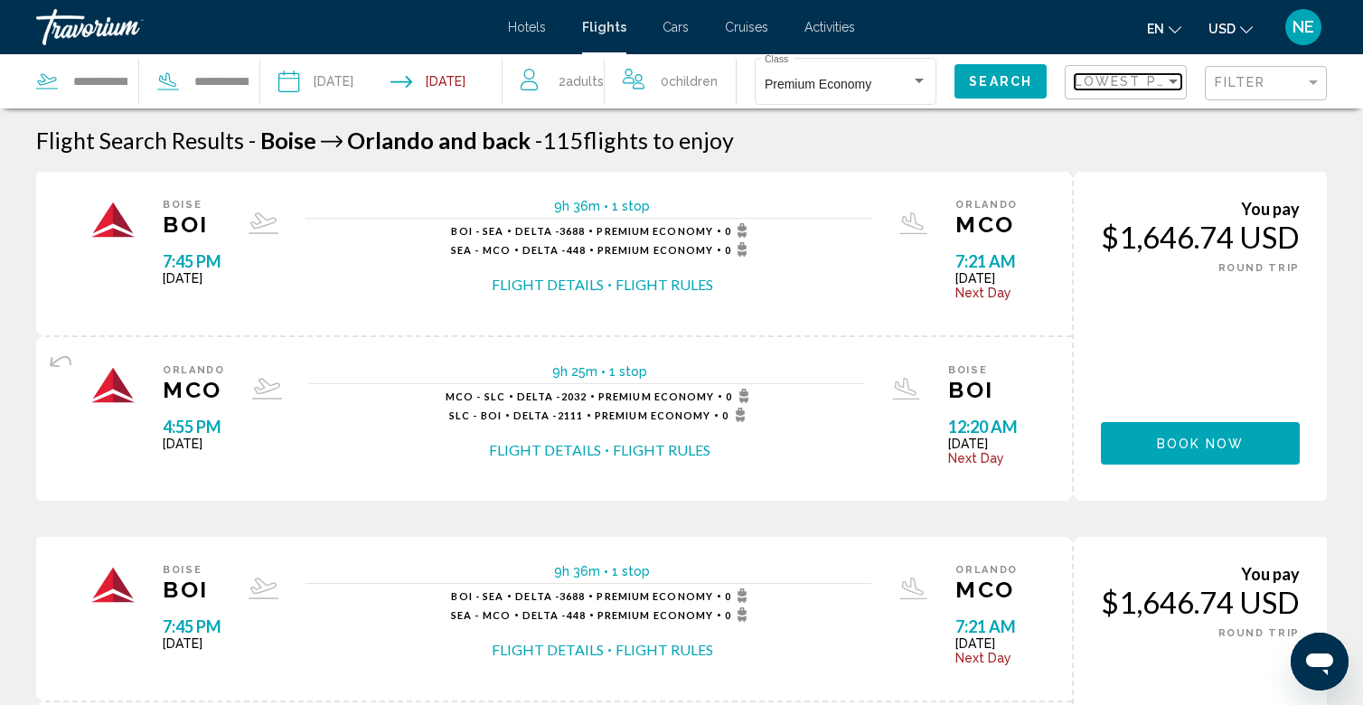
click at [1120, 75] on span "Lowest Price" at bounding box center [1133, 81] width 117 height 14
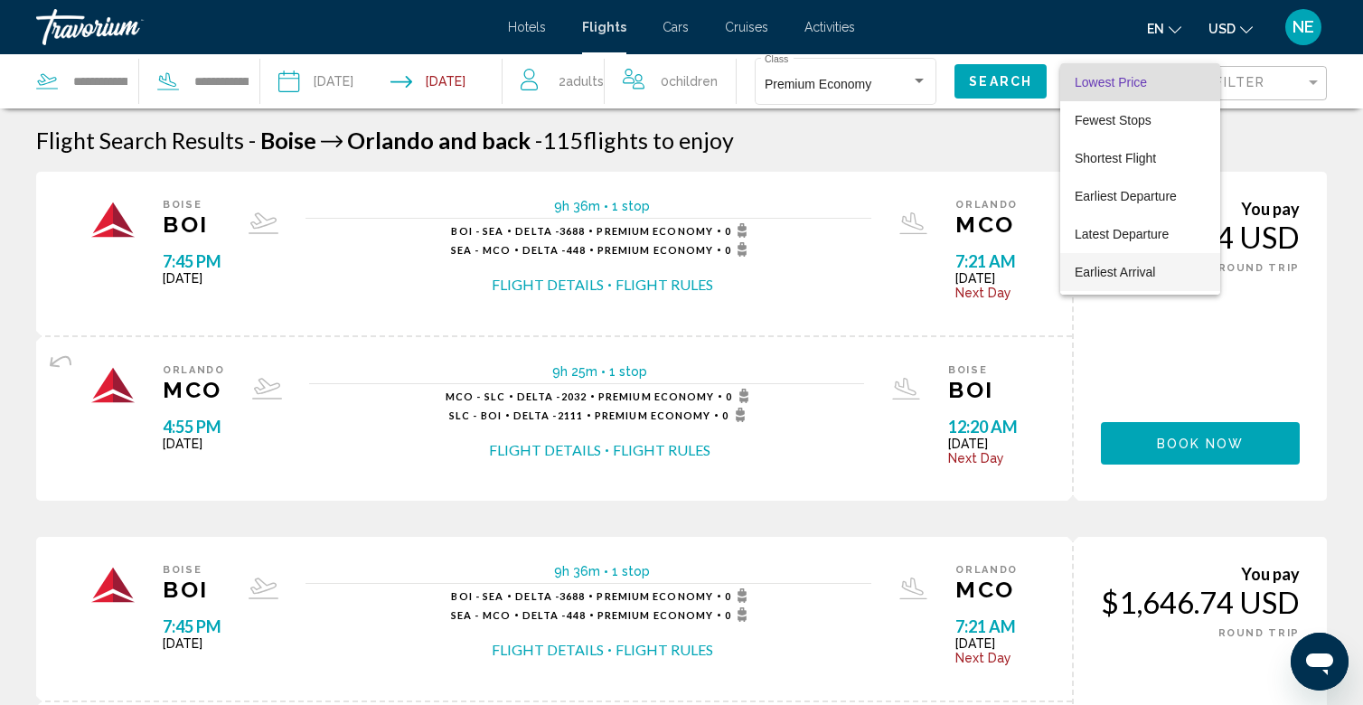
click at [1100, 269] on span "Earliest Arrival" at bounding box center [1115, 272] width 80 height 14
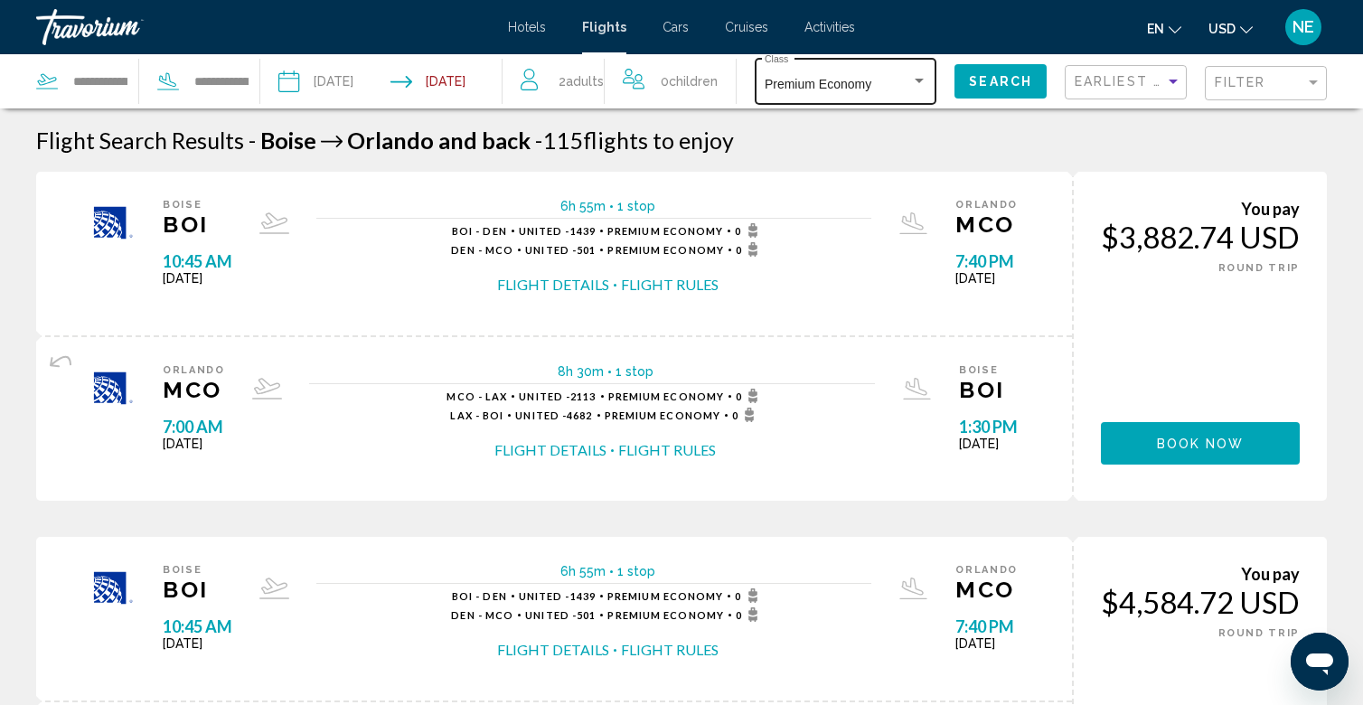
click at [886, 88] on div "Premium Economy" at bounding box center [838, 85] width 146 height 14
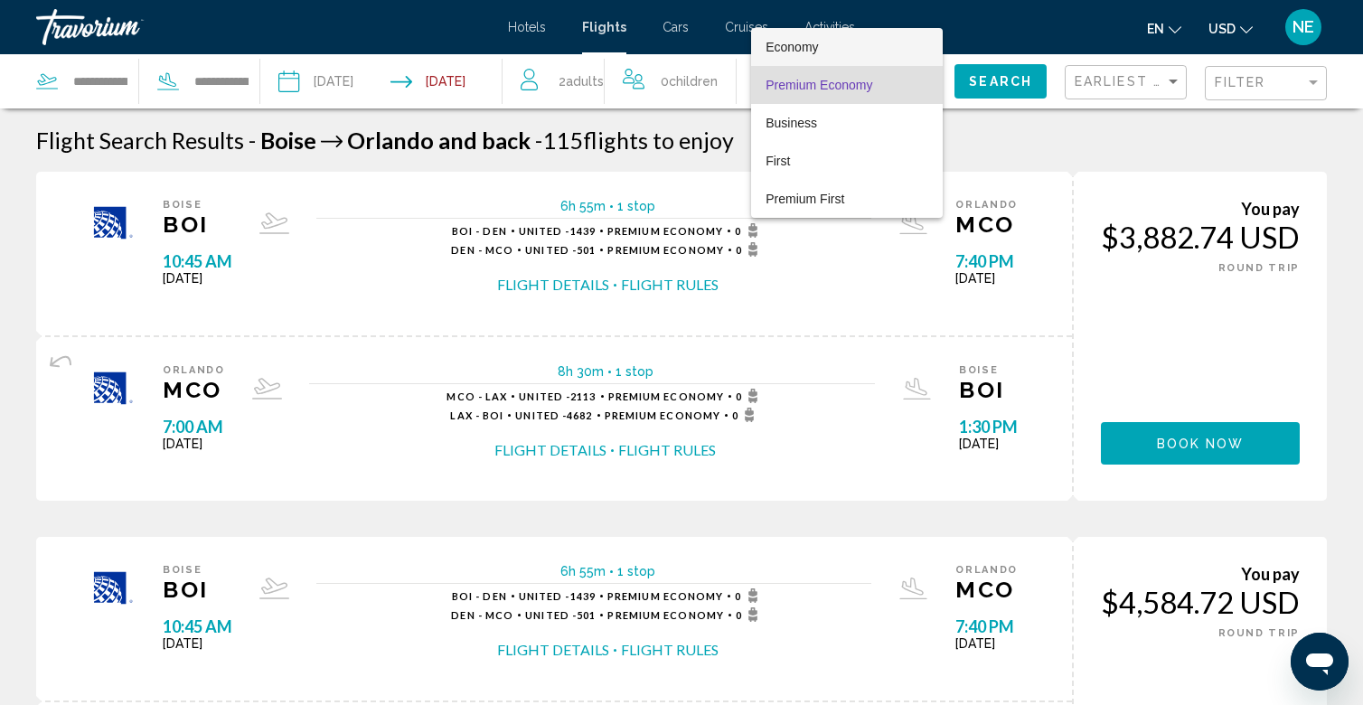
click at [867, 49] on span "Economy" at bounding box center [846, 47] width 163 height 38
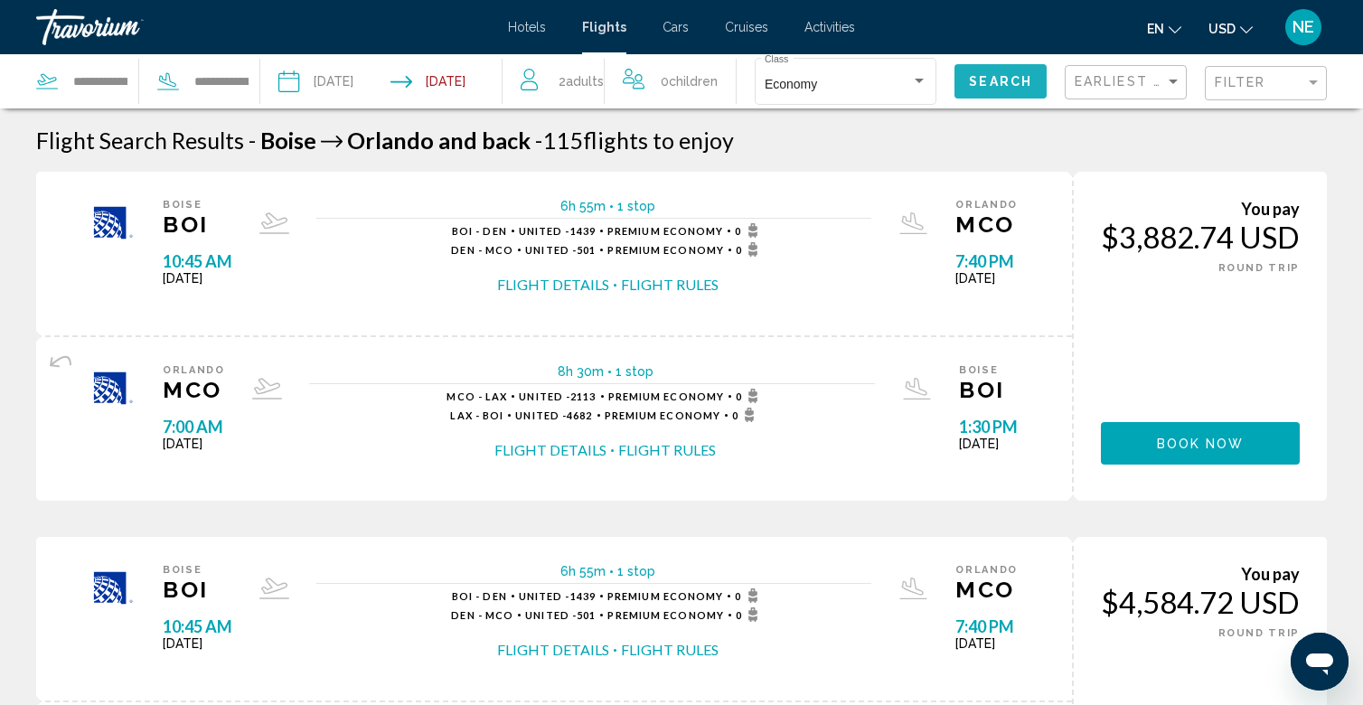
click at [987, 82] on span "Search" at bounding box center [1000, 82] width 63 height 14
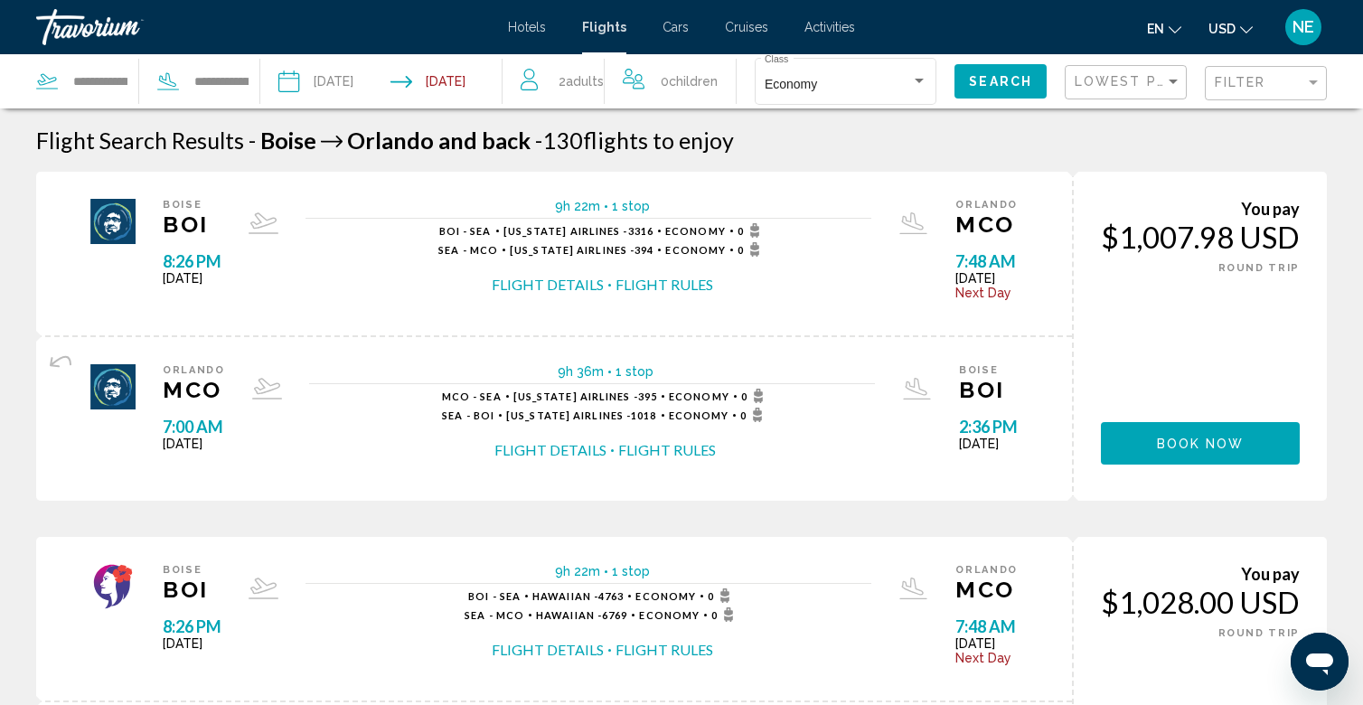
click at [329, 84] on input "Depart date: Oct 13, 2025" at bounding box center [333, 84] width 119 height 60
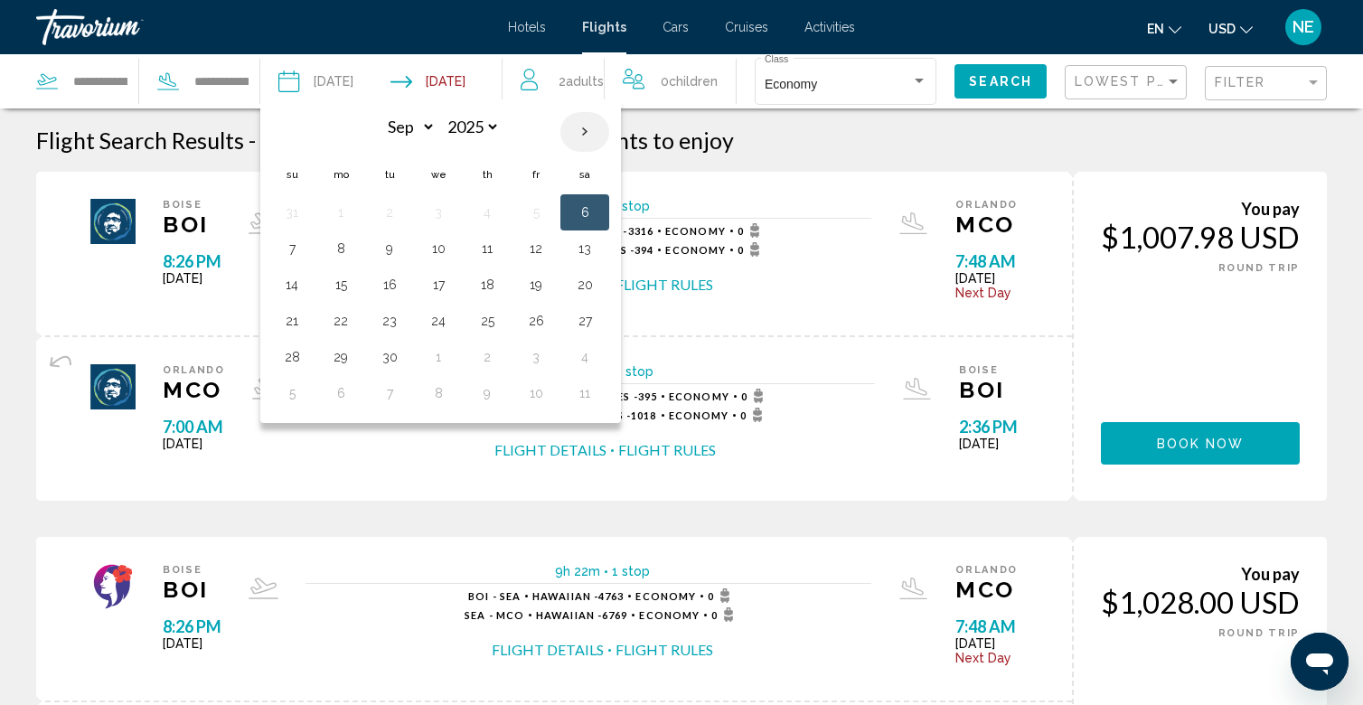
click at [599, 136] on th "Next month" at bounding box center [584, 132] width 49 height 40
click at [596, 137] on th "Next month" at bounding box center [584, 132] width 49 height 40
click at [305, 138] on th "Previous month" at bounding box center [292, 132] width 49 height 40
click at [588, 133] on th "Next month" at bounding box center [584, 132] width 49 height 40
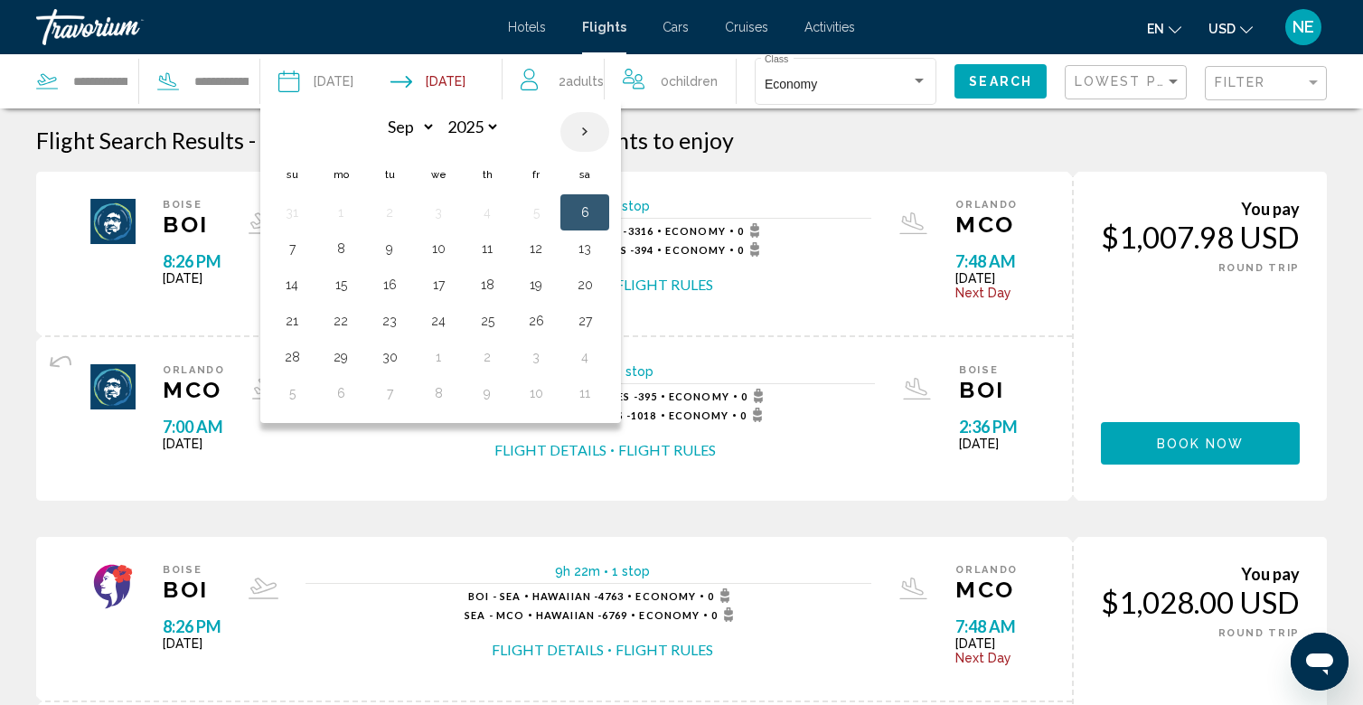
select select "*"
click at [347, 286] on button "13" at bounding box center [340, 284] width 29 height 25
type input "**********"
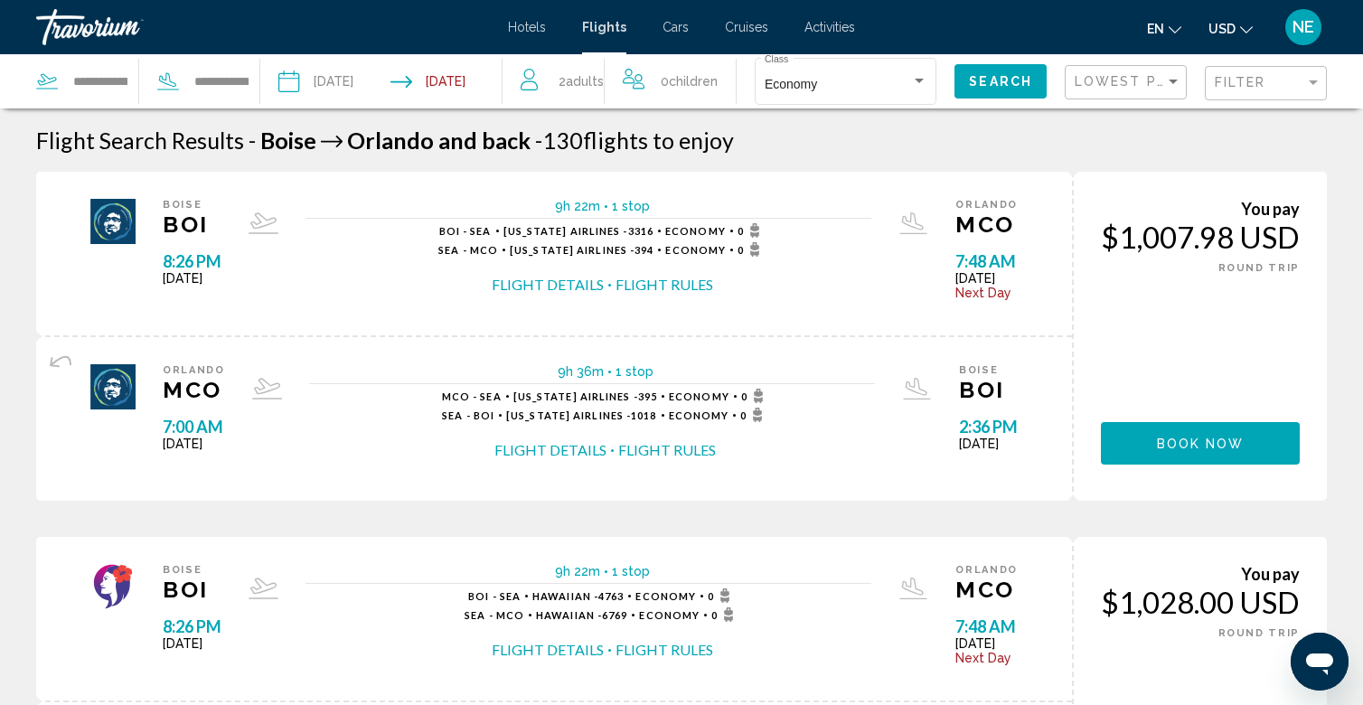
click at [470, 77] on input "Return date: Oct 19, 2025" at bounding box center [449, 84] width 119 height 60
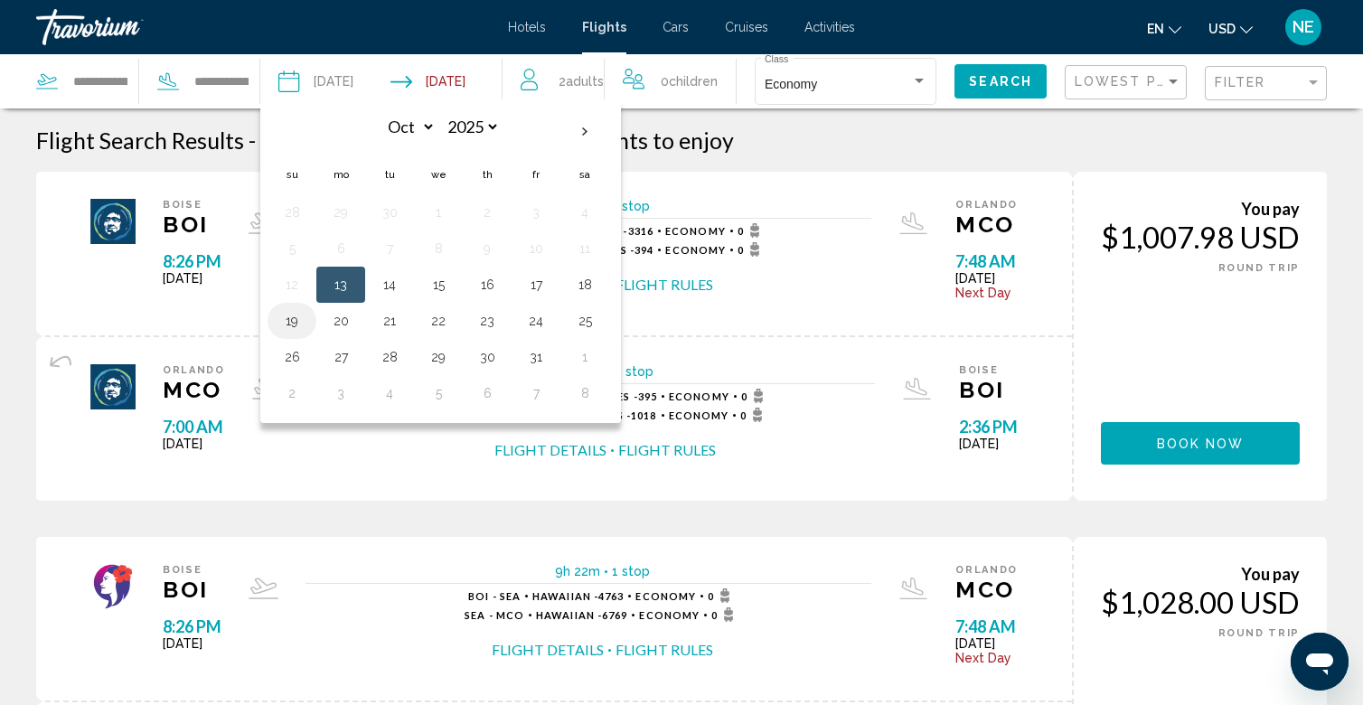
click at [306, 316] on button "19" at bounding box center [291, 320] width 29 height 25
type input "**********"
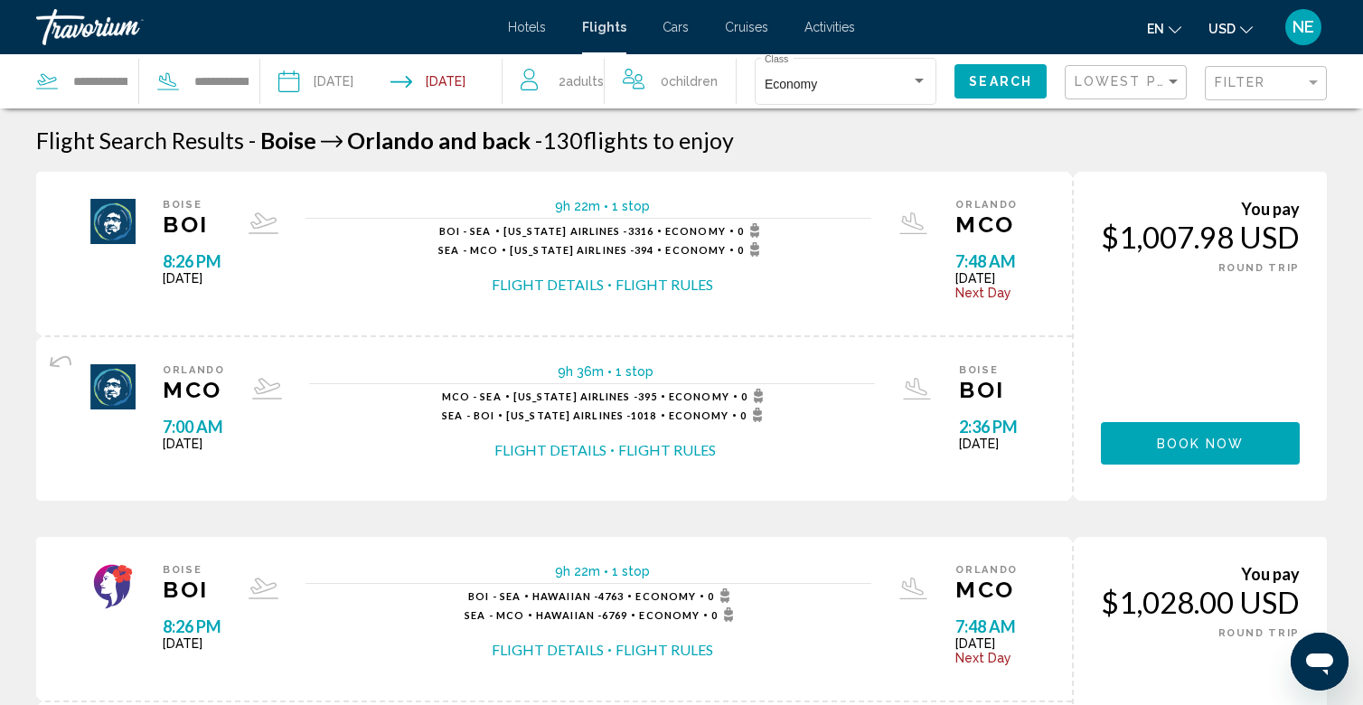
click at [370, 289] on div "1 stop BOI - SEA [US_STATE] Airlines - 3316 Economy 0 SEA - MCO [US_STATE] Airl…" at bounding box center [588, 258] width 566 height 71
click at [1085, 98] on div "Lowest Price" at bounding box center [1128, 82] width 107 height 33
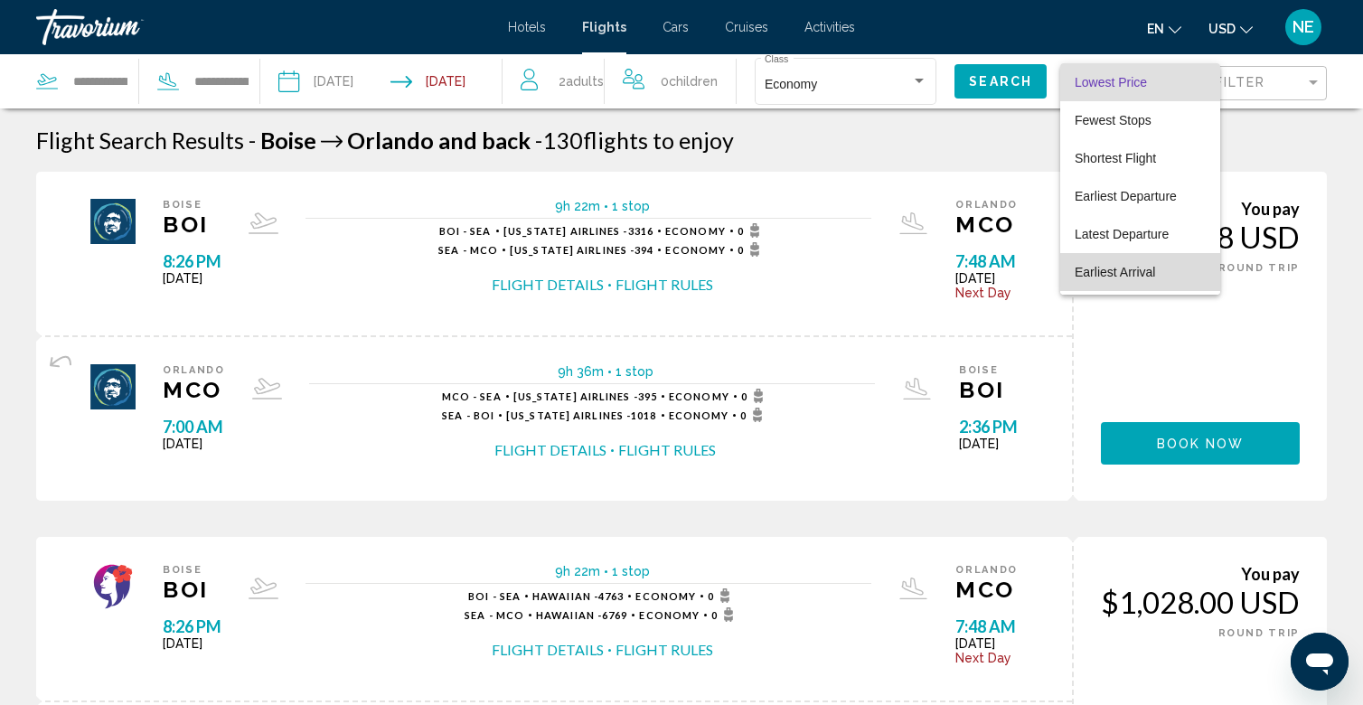
click at [1141, 265] on span "Earliest Arrival" at bounding box center [1115, 272] width 80 height 14
